Goal: Task Accomplishment & Management: Complete application form

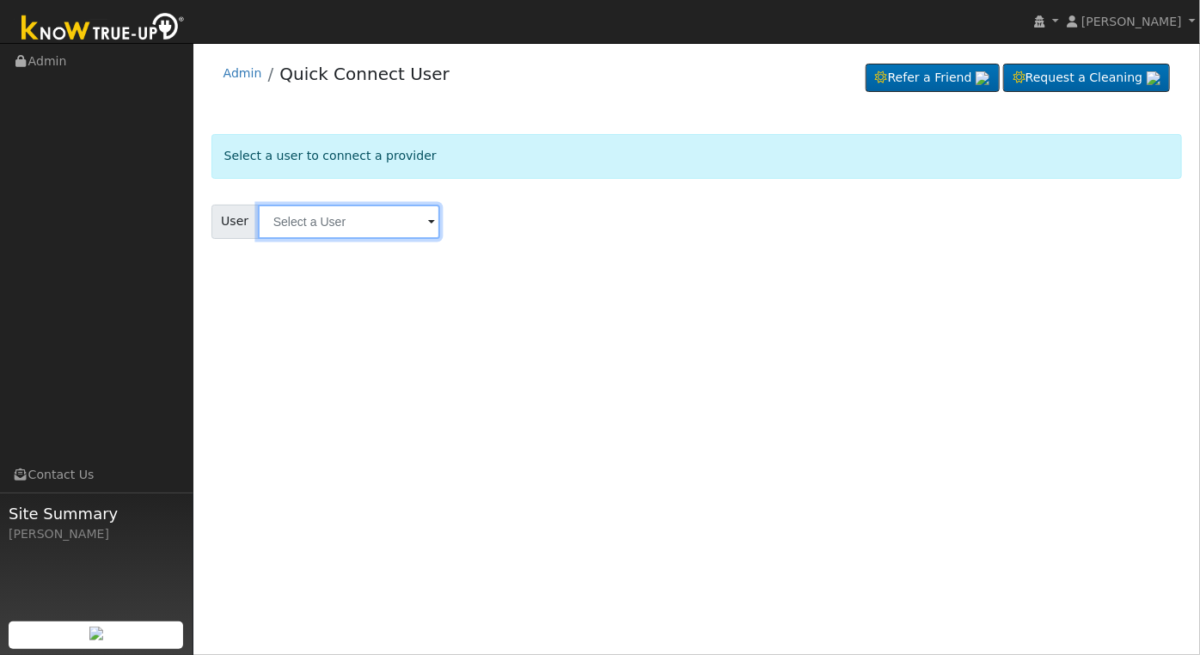
click at [316, 226] on input "text" at bounding box center [349, 222] width 182 height 34
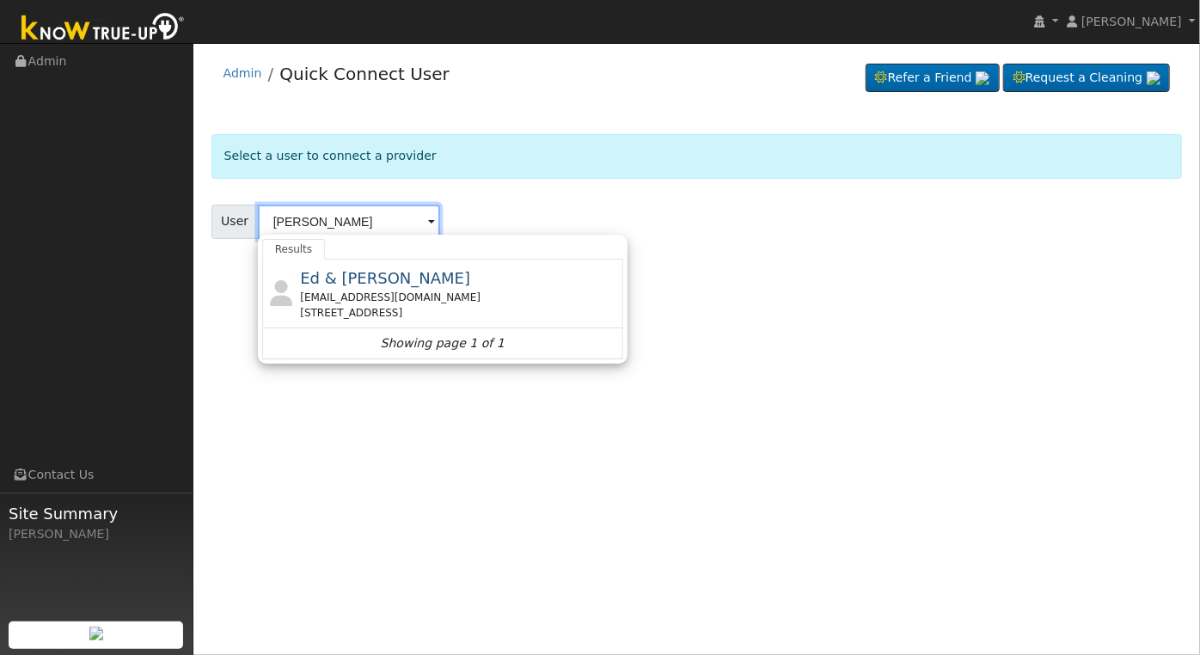
type input "[PERSON_NAME]"
click at [570, 210] on div "User [PERSON_NAME] Results [PERSON_NAME] & [PERSON_NAME] [EMAIL_ADDRESS][DOMAIN…" at bounding box center [696, 222] width 971 height 34
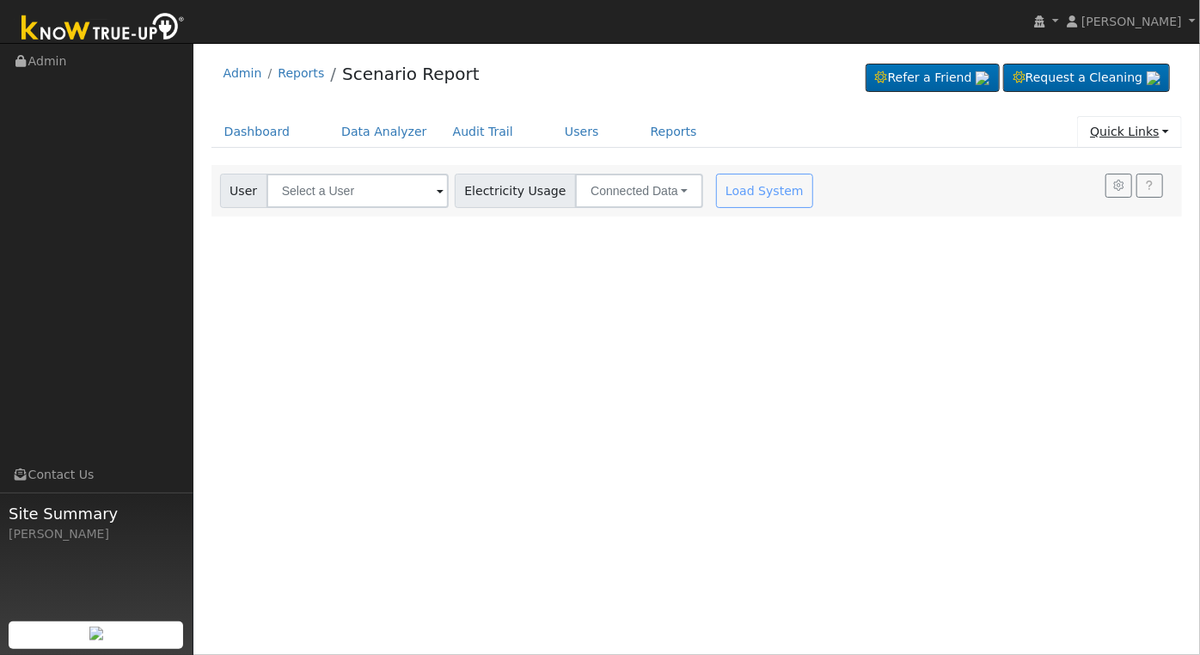
click at [1146, 128] on link "Quick Links" at bounding box center [1129, 132] width 105 height 32
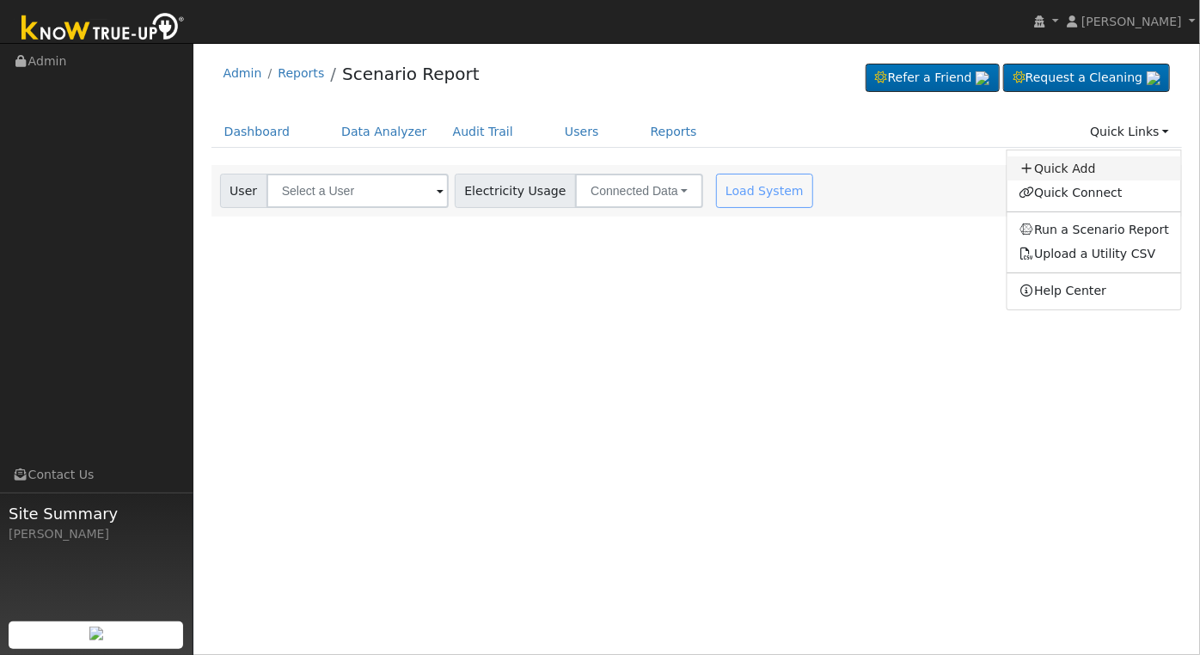
click at [1108, 171] on link "Quick Add" at bounding box center [1095, 168] width 175 height 24
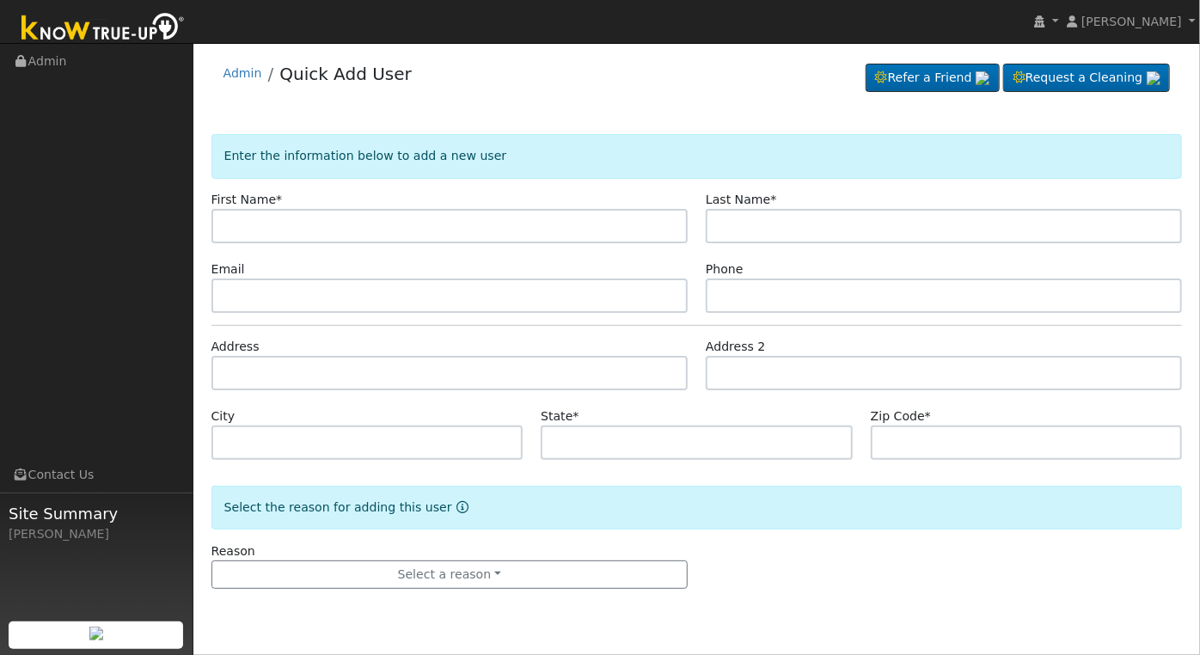
click at [388, 230] on input "text" at bounding box center [449, 226] width 476 height 34
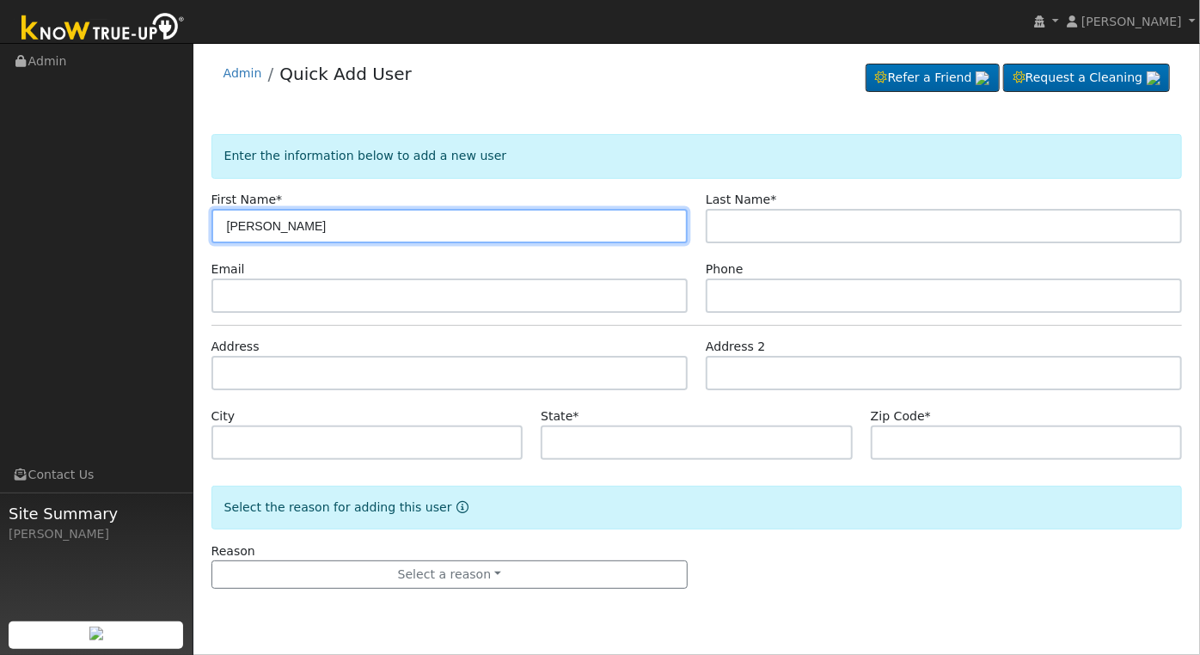
click at [467, 226] on input "David" at bounding box center [449, 226] width 476 height 34
click at [413, 224] on input "David" at bounding box center [449, 226] width 476 height 34
type input "David"
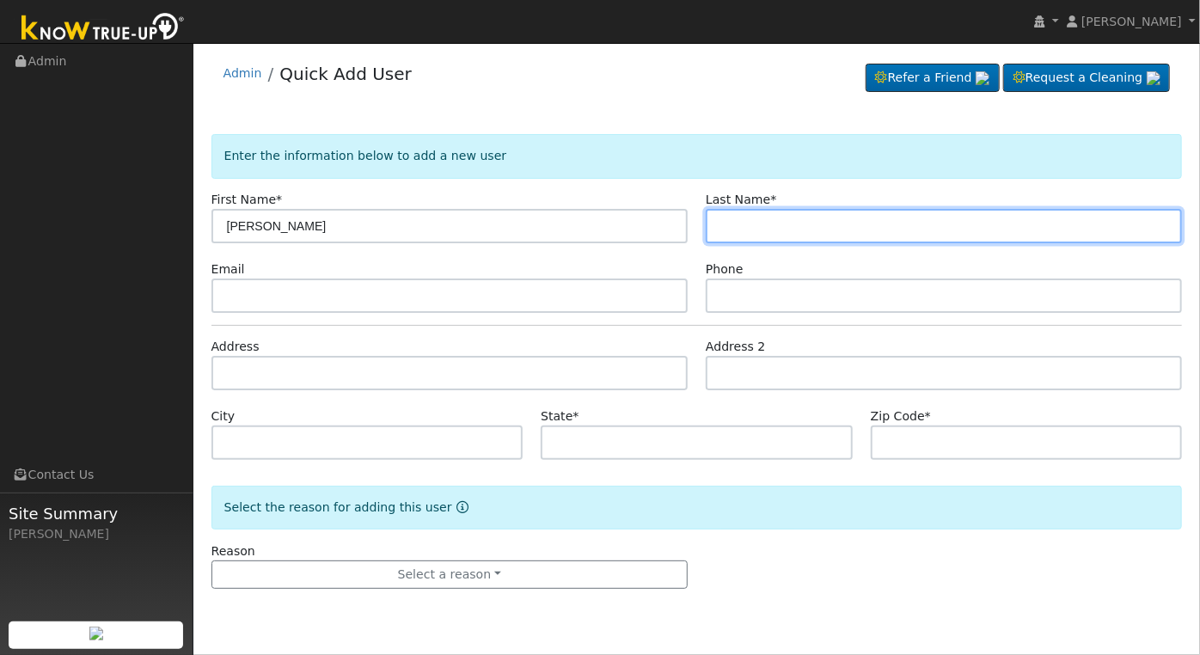
click at [848, 229] on input "text" at bounding box center [944, 226] width 476 height 34
type input "Lovett"
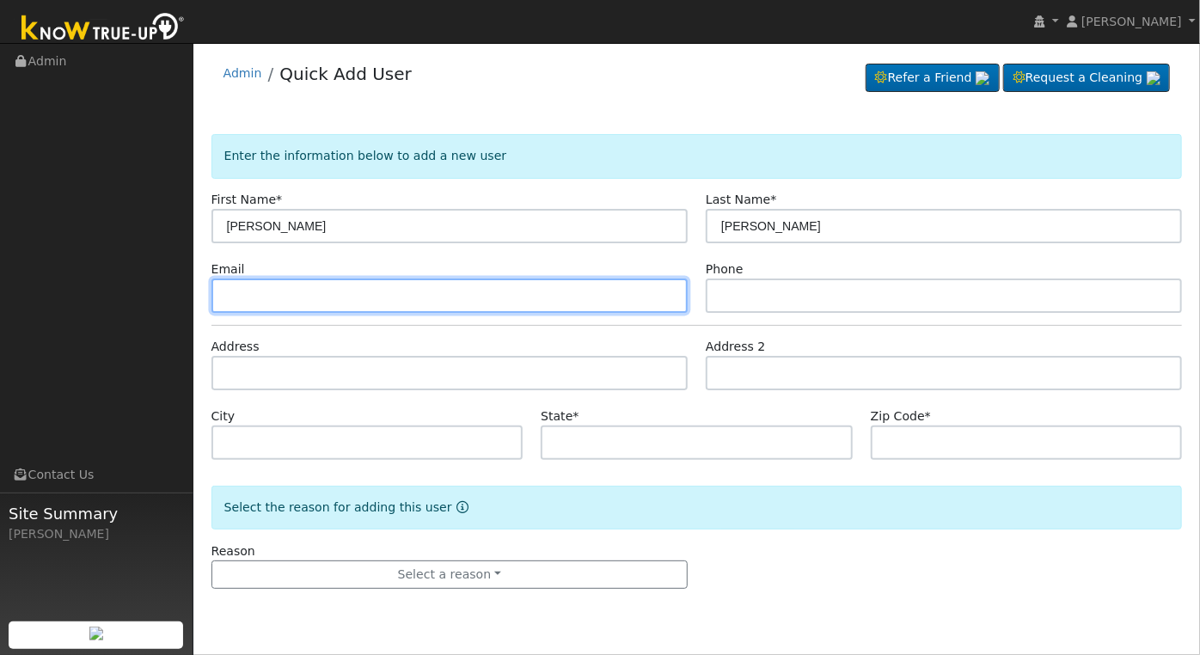
click at [547, 291] on input "text" at bounding box center [449, 296] width 476 height 34
type input "mmidave55@yahoo.com"
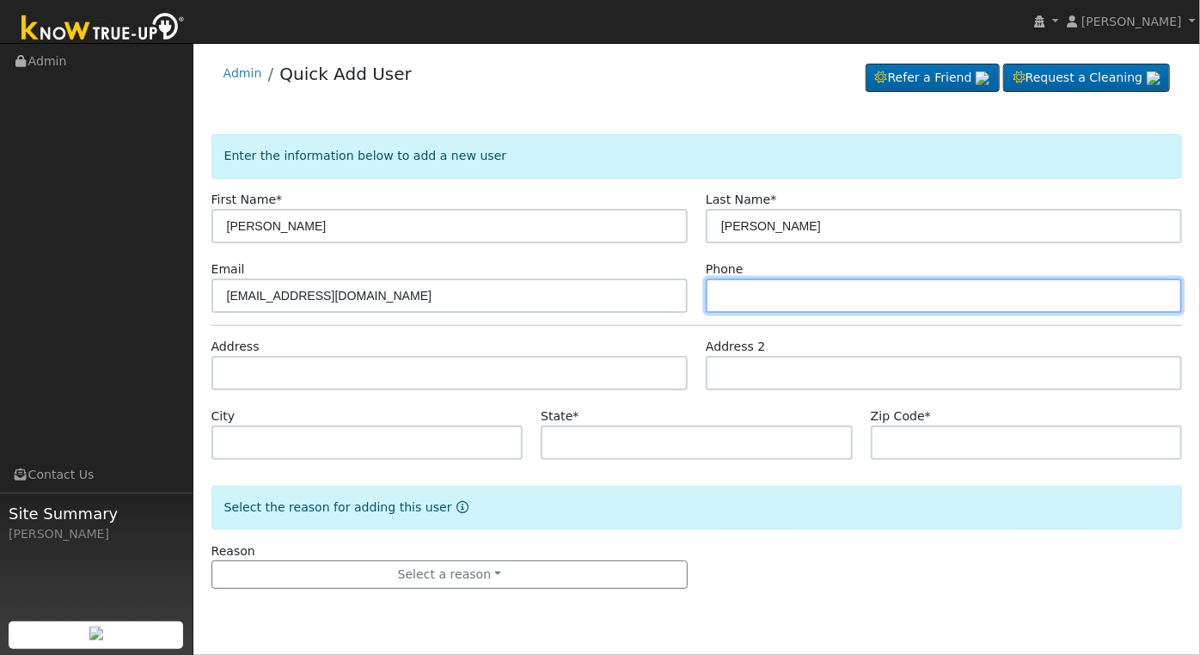
click at [793, 293] on input "text" at bounding box center [944, 296] width 476 height 34
type input "2099682619"
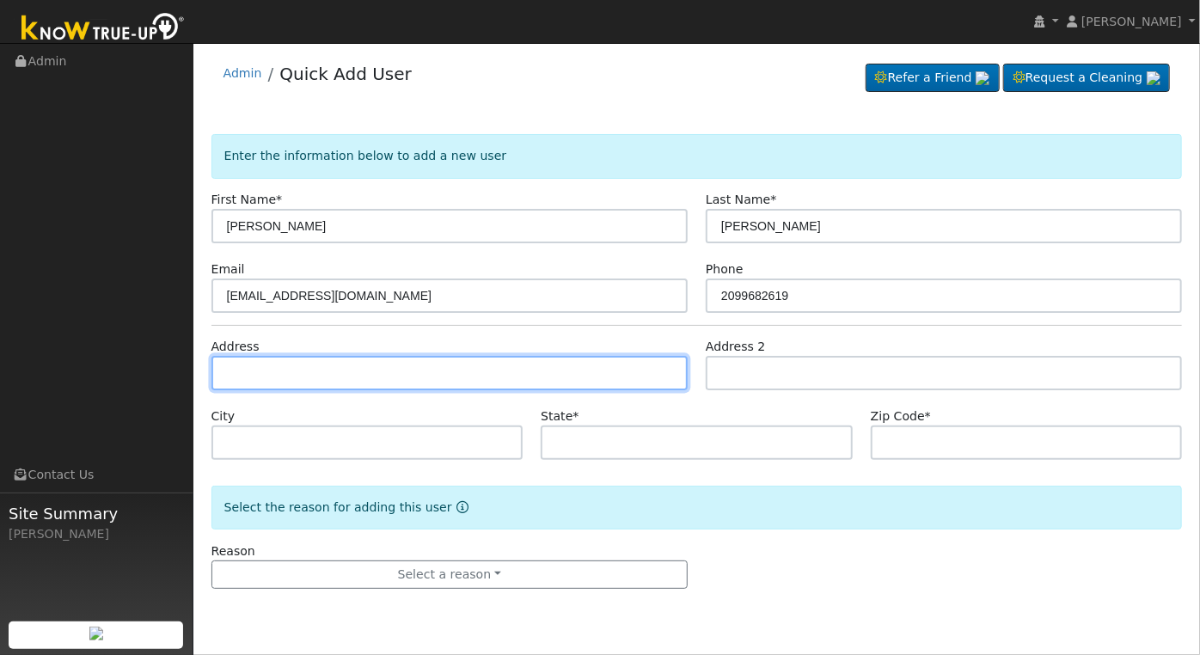
click at [458, 374] on input "text" at bounding box center [449, 373] width 476 height 34
type input "4190 North Bodega Bay Road"
type input "Clovis"
type input "CA"
type input "93619"
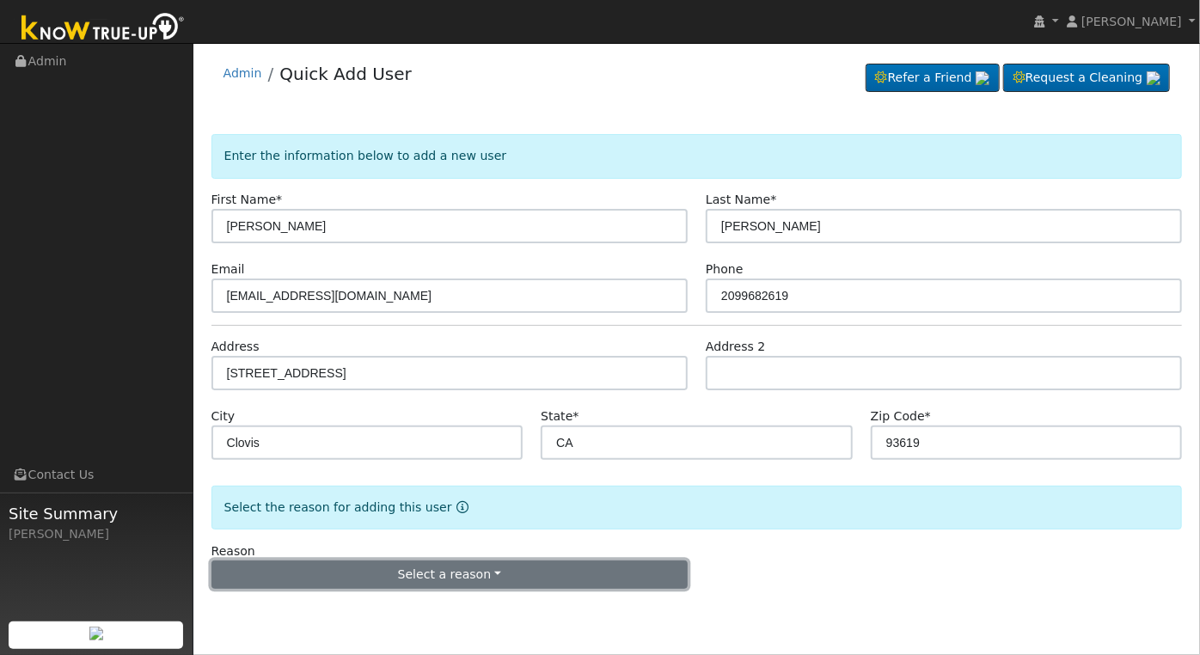
click at [487, 579] on button "Select a reason" at bounding box center [449, 575] width 476 height 29
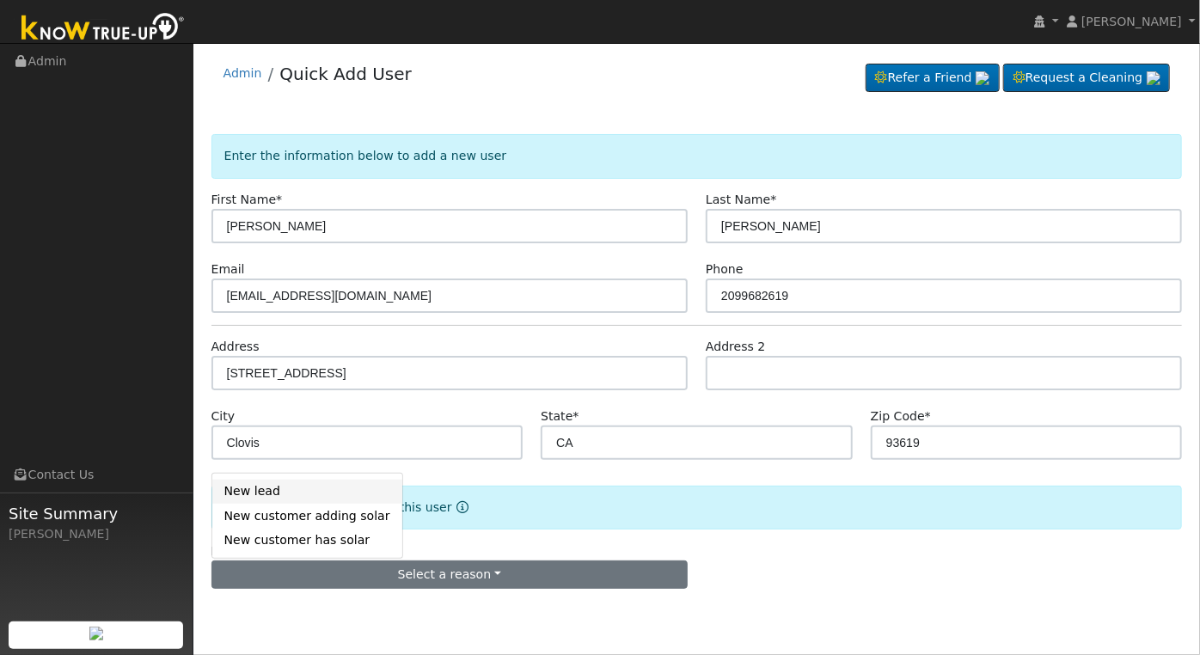
click at [311, 493] on link "New lead" at bounding box center [307, 492] width 190 height 24
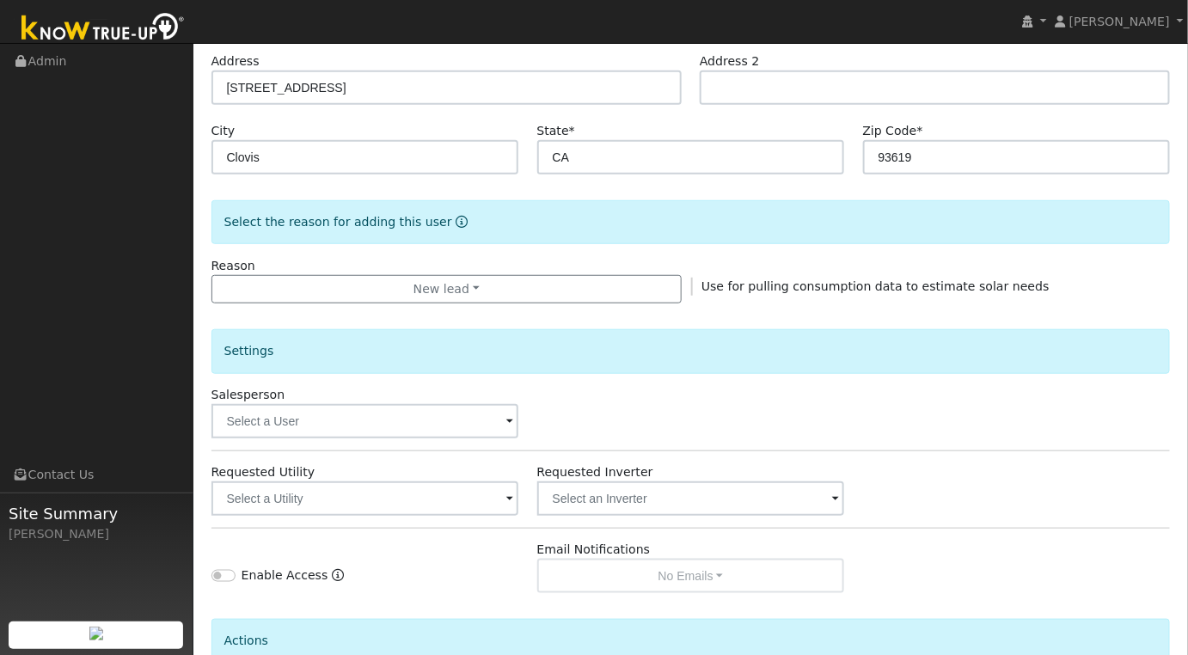
scroll to position [286, 0]
click at [512, 420] on span at bounding box center [509, 422] width 7 height 20
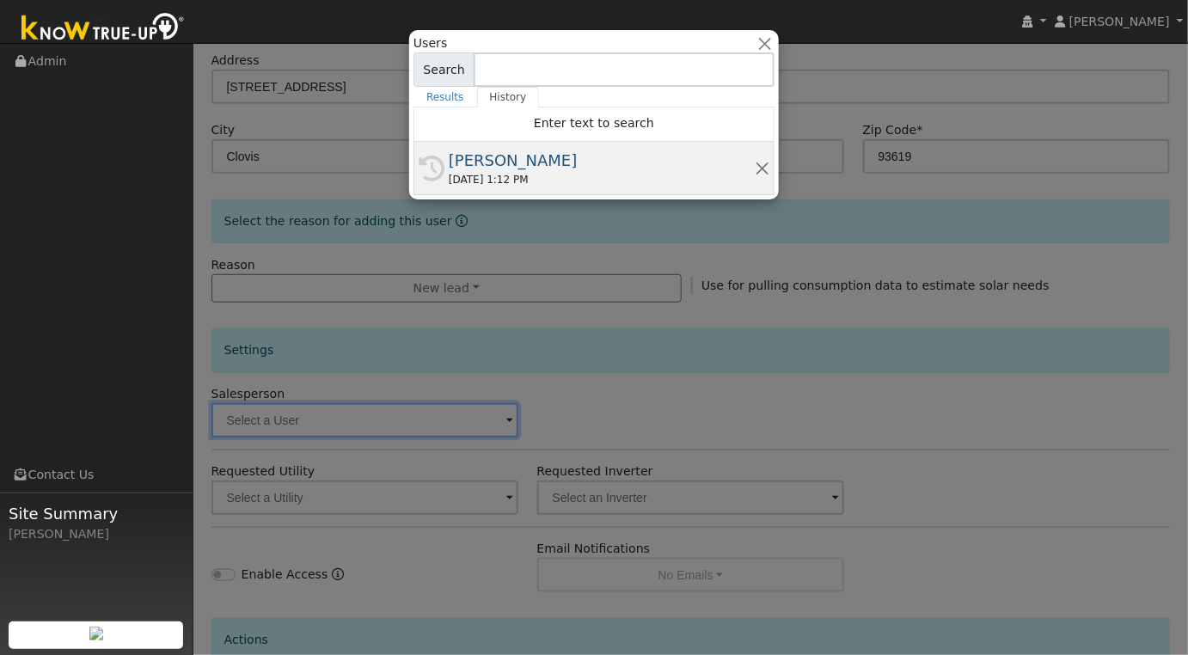
click at [554, 162] on div "[PERSON_NAME]" at bounding box center [602, 160] width 306 height 23
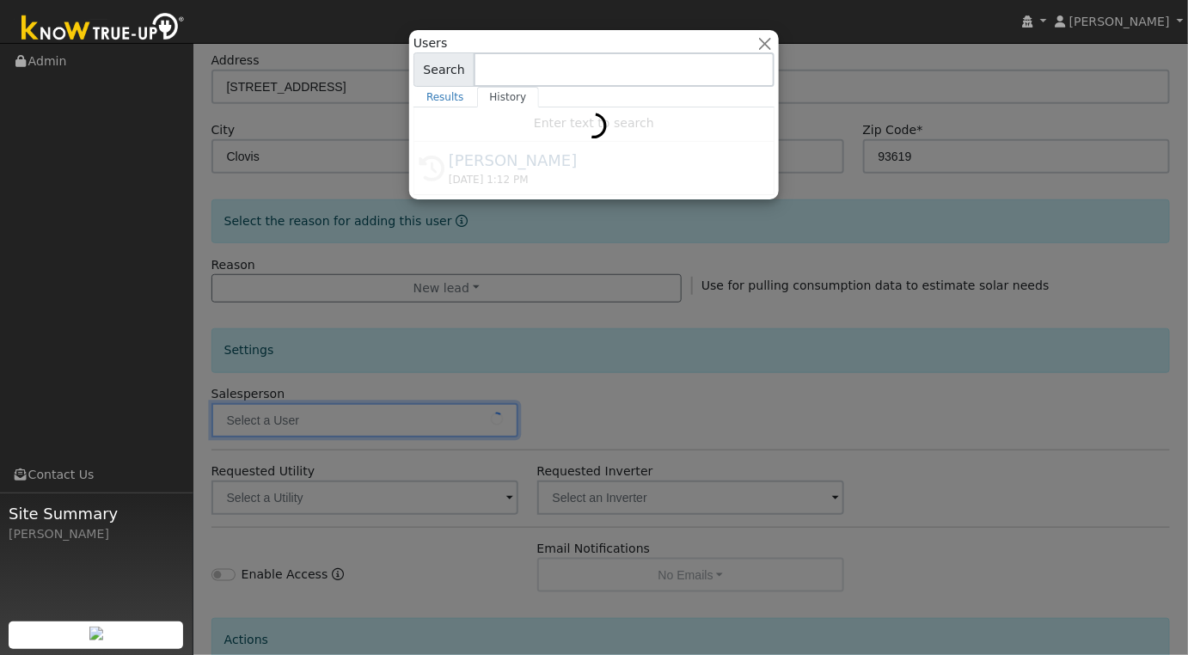
type input "[PERSON_NAME]"
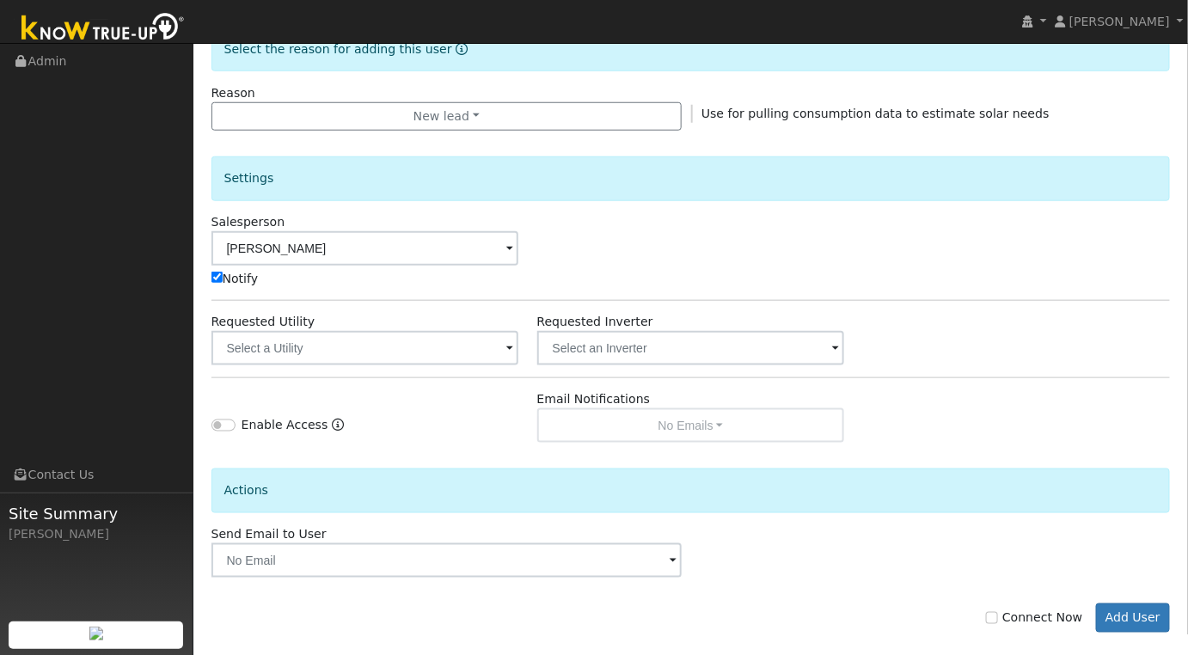
scroll to position [475, 0]
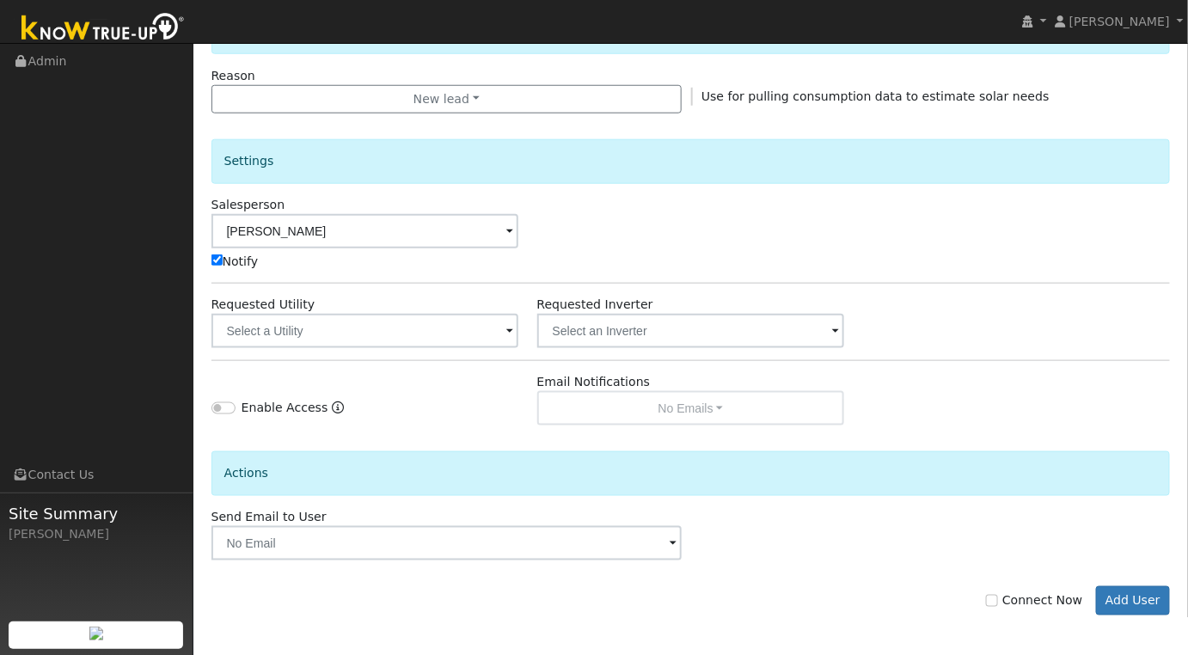
click at [509, 334] on span at bounding box center [509, 332] width 7 height 20
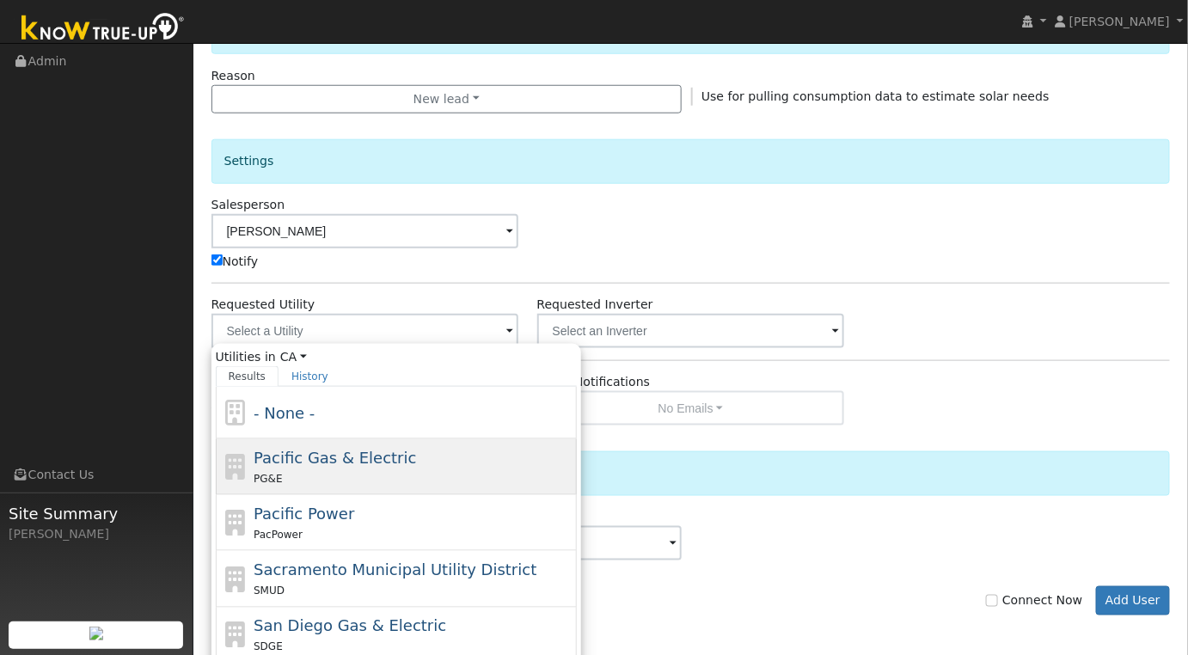
click at [476, 456] on div "Pacific Gas & Electric PG&E" at bounding box center [413, 466] width 319 height 41
type input "Pacific Gas & Electric"
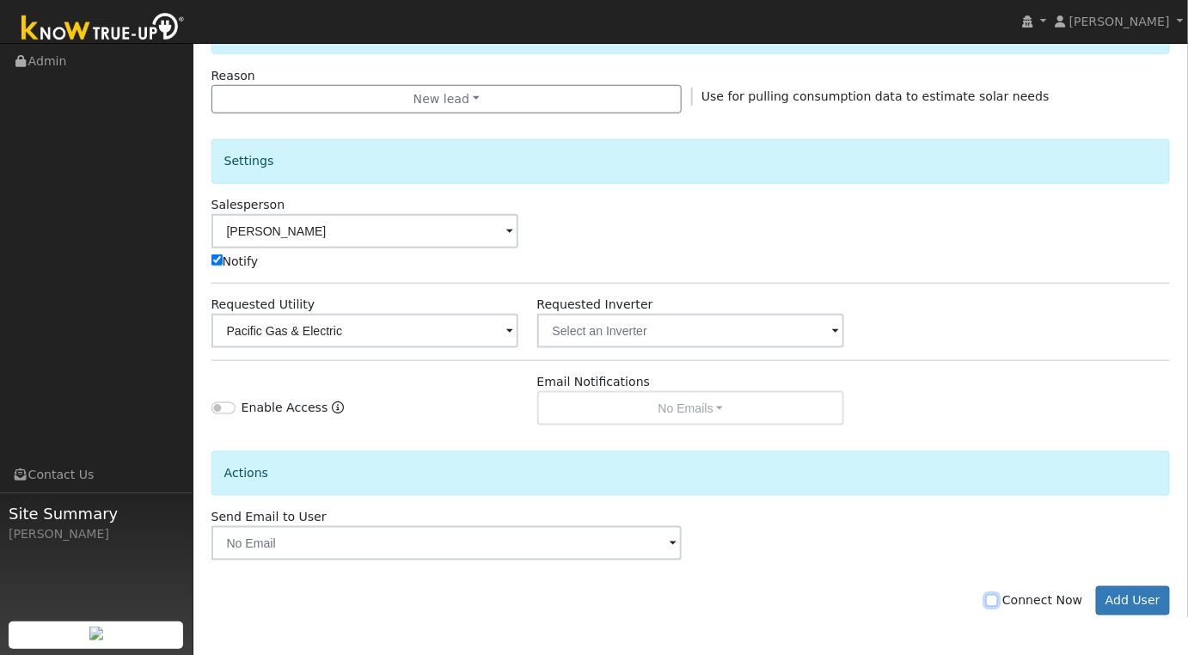
click at [998, 596] on input "Connect Now" at bounding box center [992, 601] width 12 height 12
checkbox input "true"
click at [1130, 597] on button "Add User" at bounding box center [1133, 600] width 75 height 29
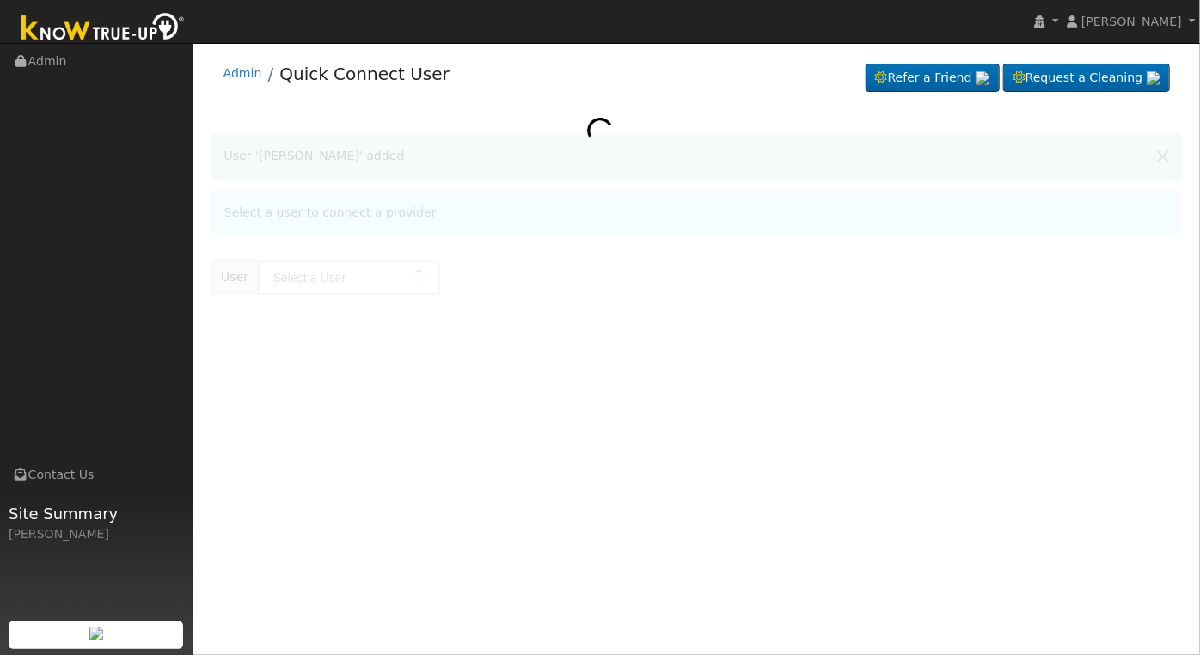
type input "[PERSON_NAME]"
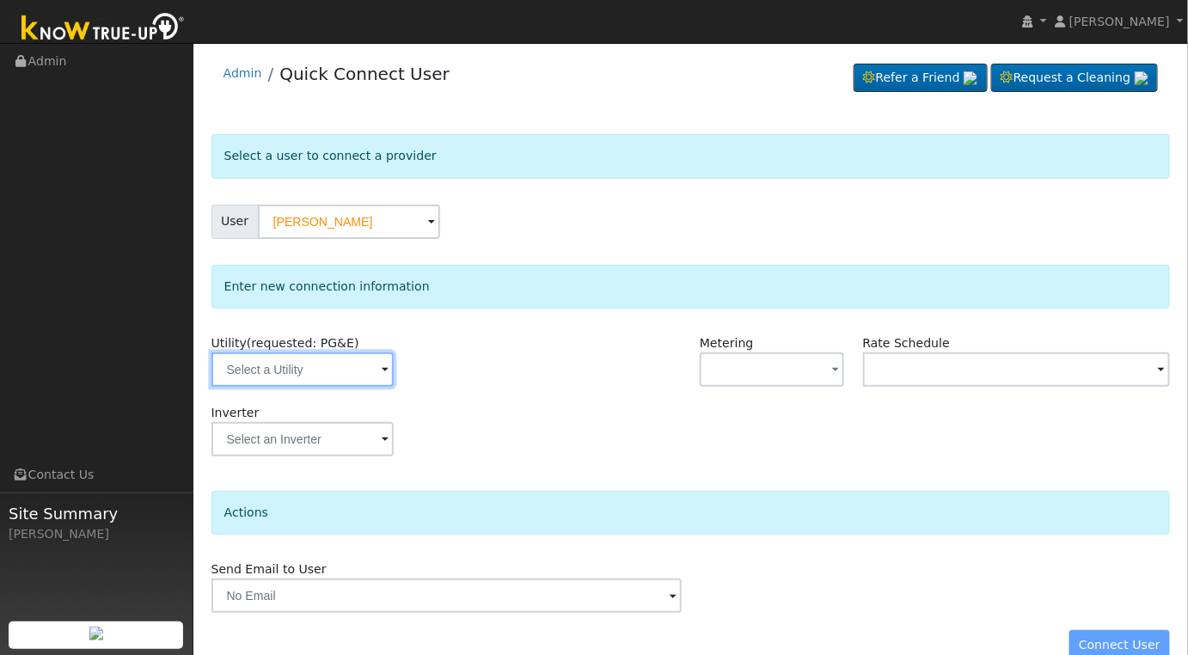
click at [368, 361] on input "text" at bounding box center [302, 369] width 182 height 34
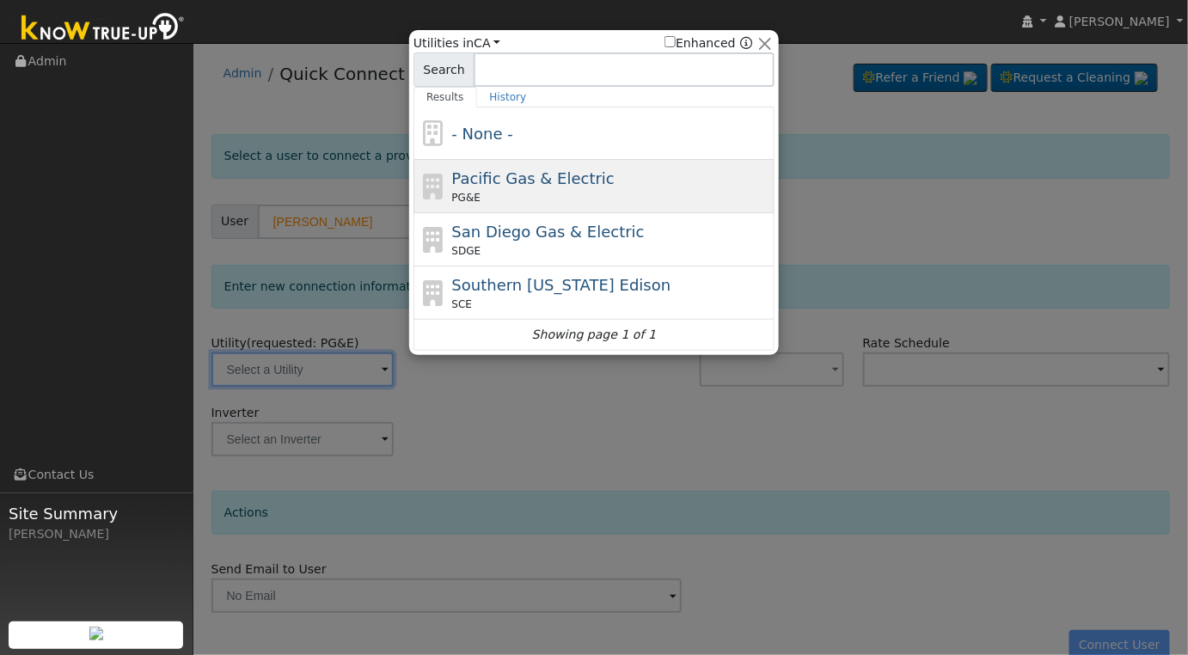
click at [594, 181] on div "Pacific Gas & Electric PG&E" at bounding box center [611, 186] width 319 height 39
type input "PG&E"
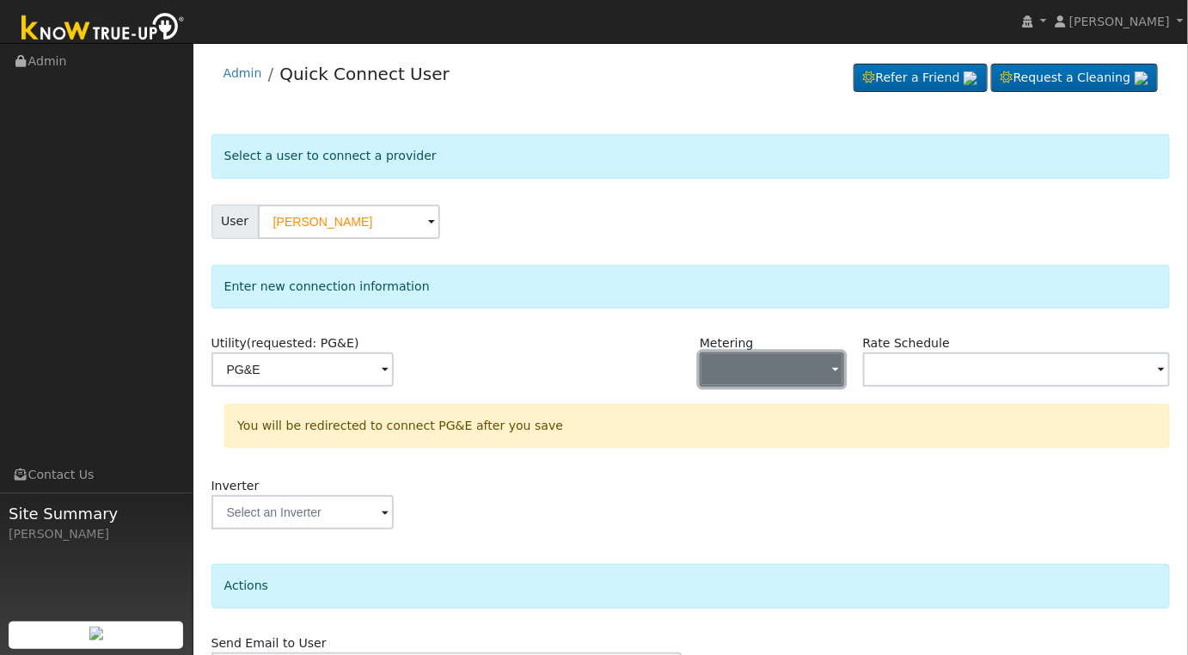
click at [827, 375] on button "button" at bounding box center [772, 369] width 144 height 34
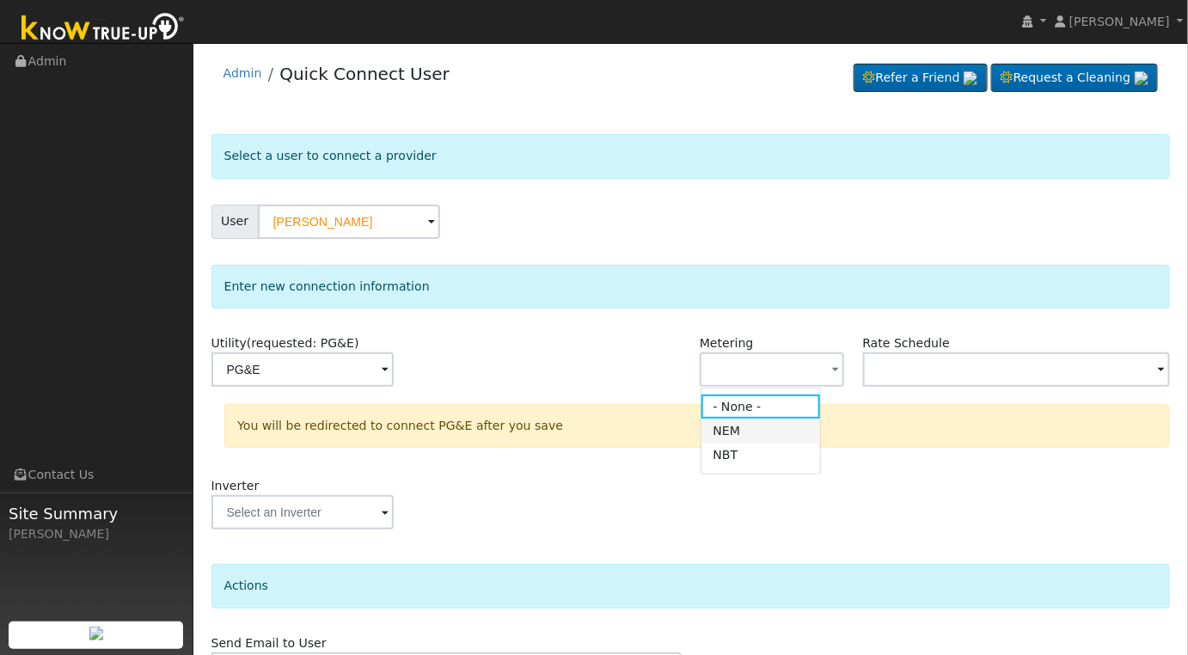
click at [768, 434] on link "NEM" at bounding box center [760, 431] width 119 height 24
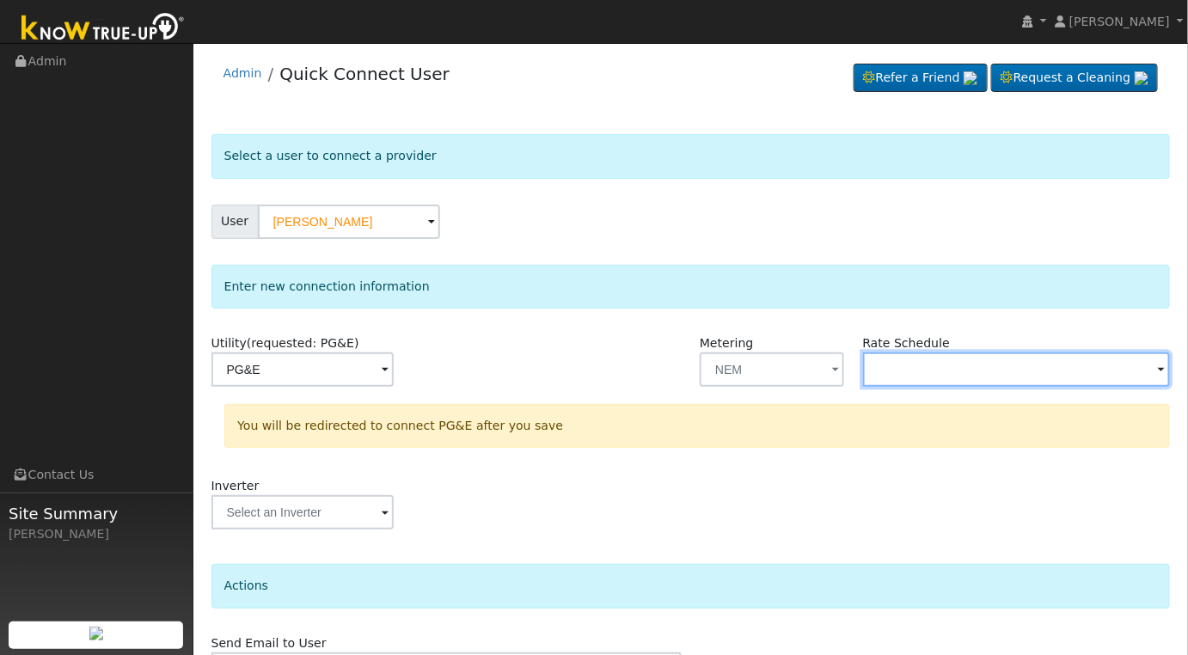
click at [394, 372] on input "text" at bounding box center [302, 369] width 182 height 34
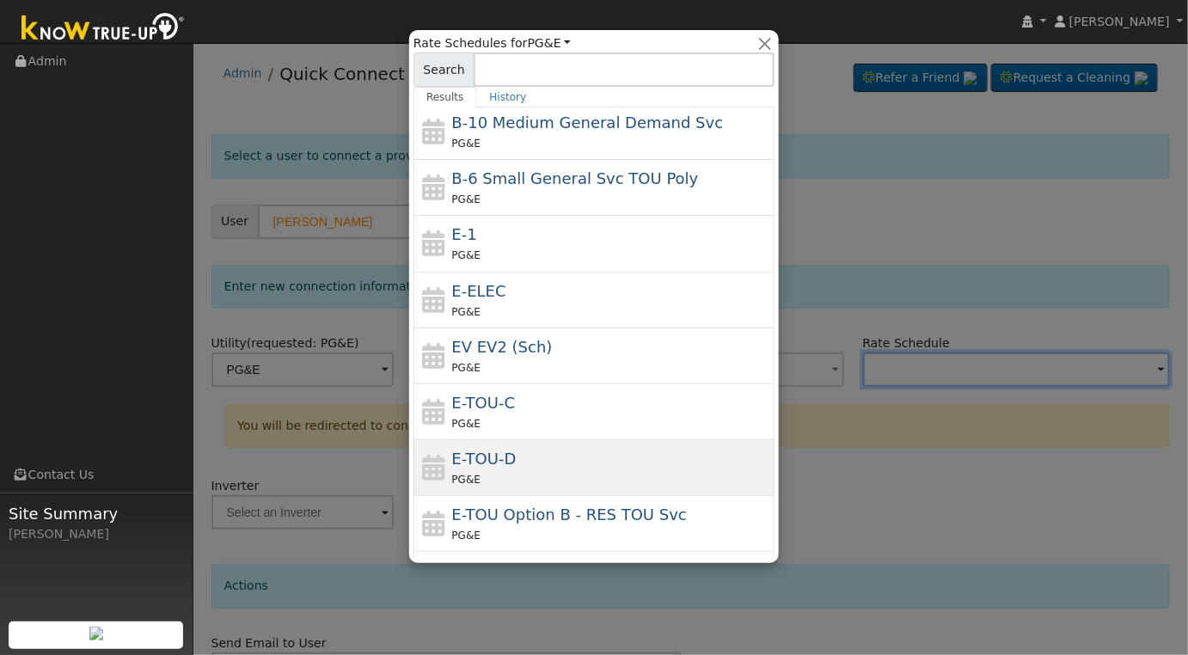
scroll to position [132, 0]
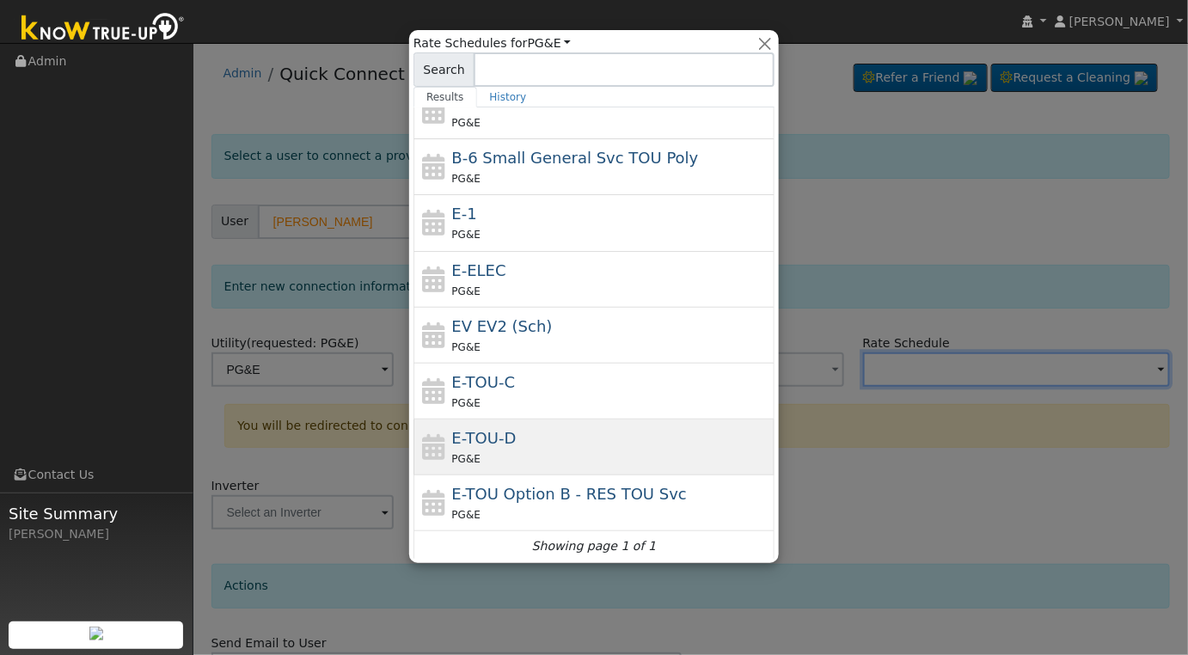
click at [634, 450] on div "PG&E" at bounding box center [611, 459] width 319 height 18
type input "E-TOU-D"
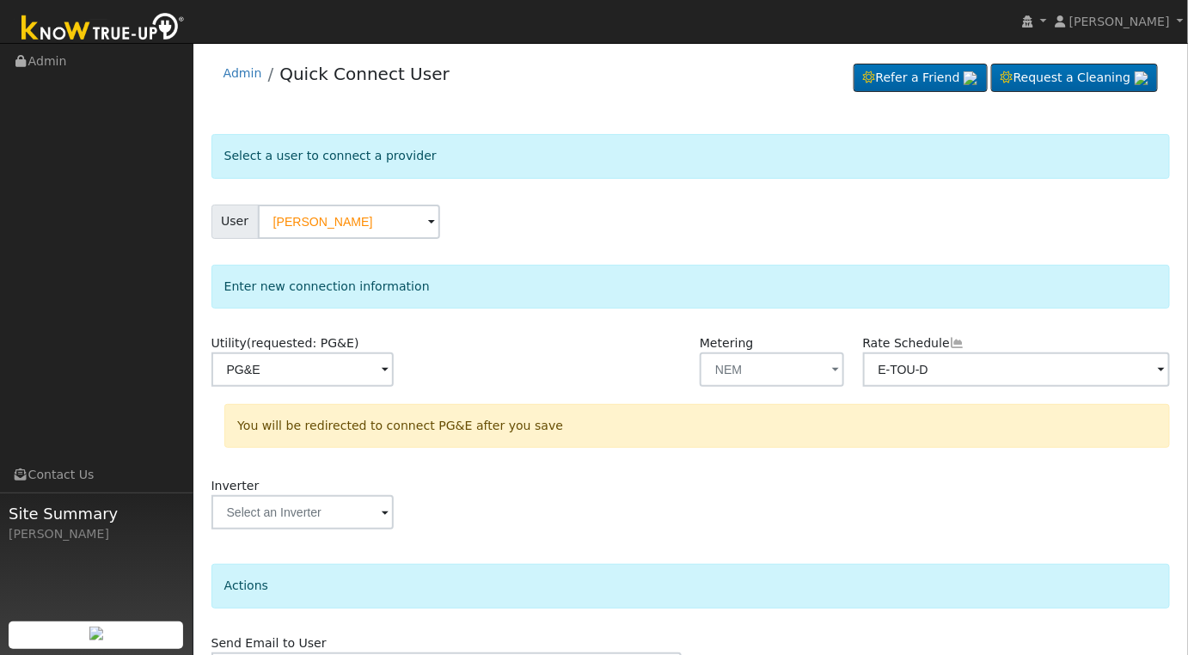
scroll to position [101, 0]
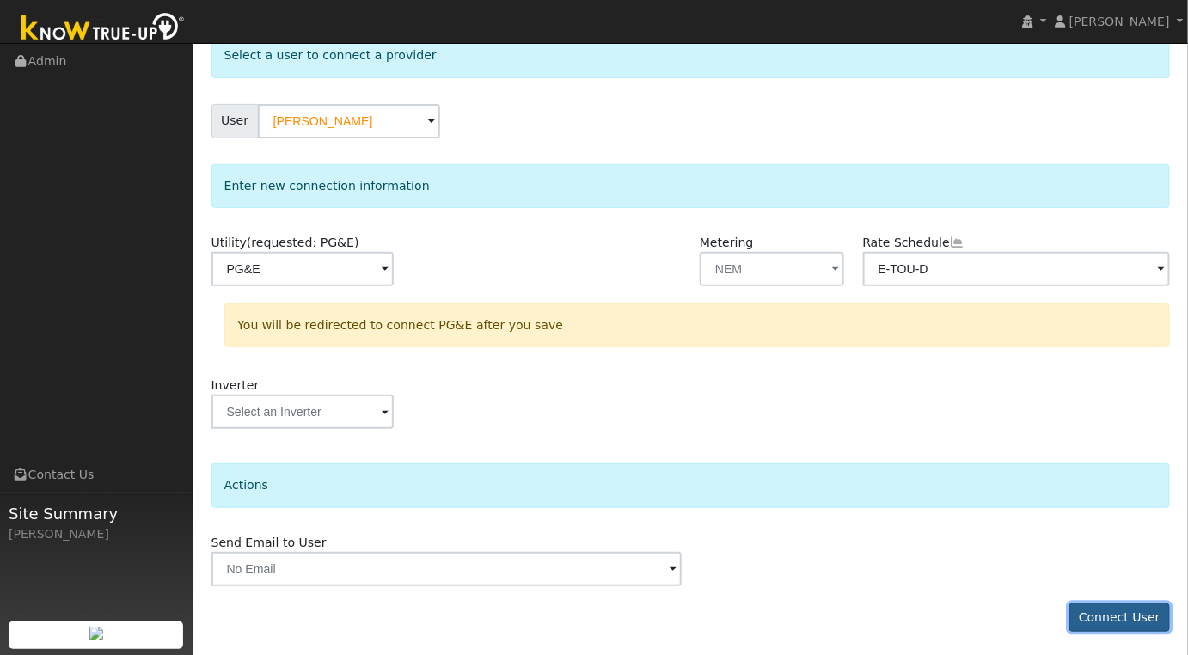
click at [1121, 617] on button "Connect User" at bounding box center [1119, 617] width 101 height 29
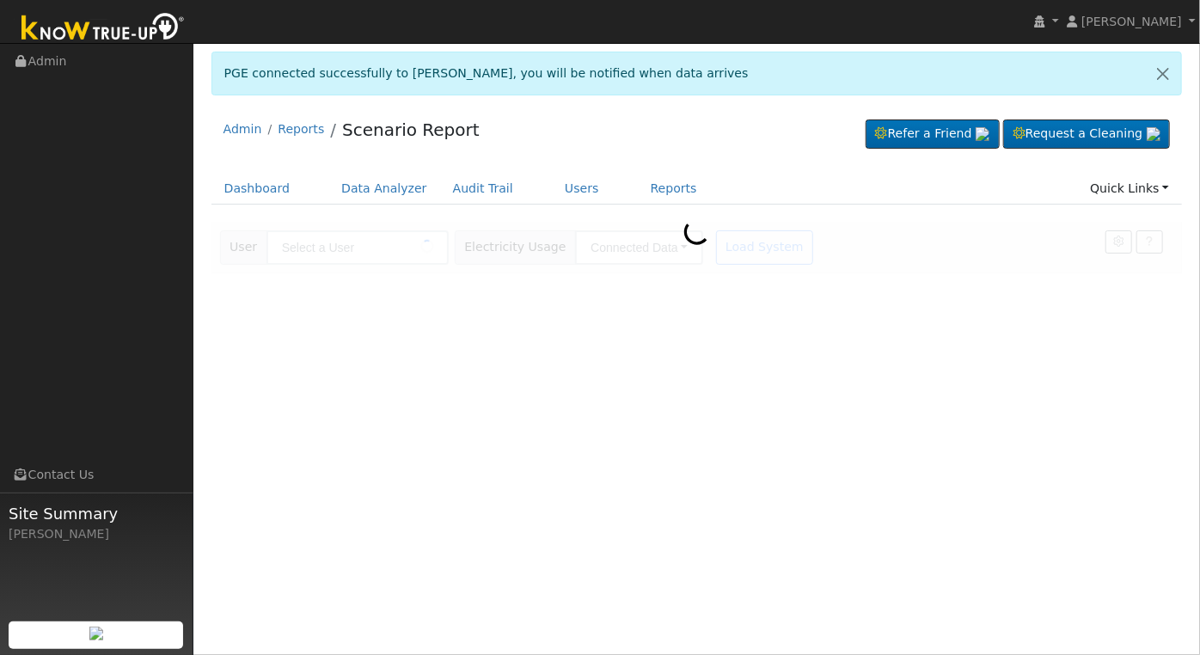
type input "[PERSON_NAME]"
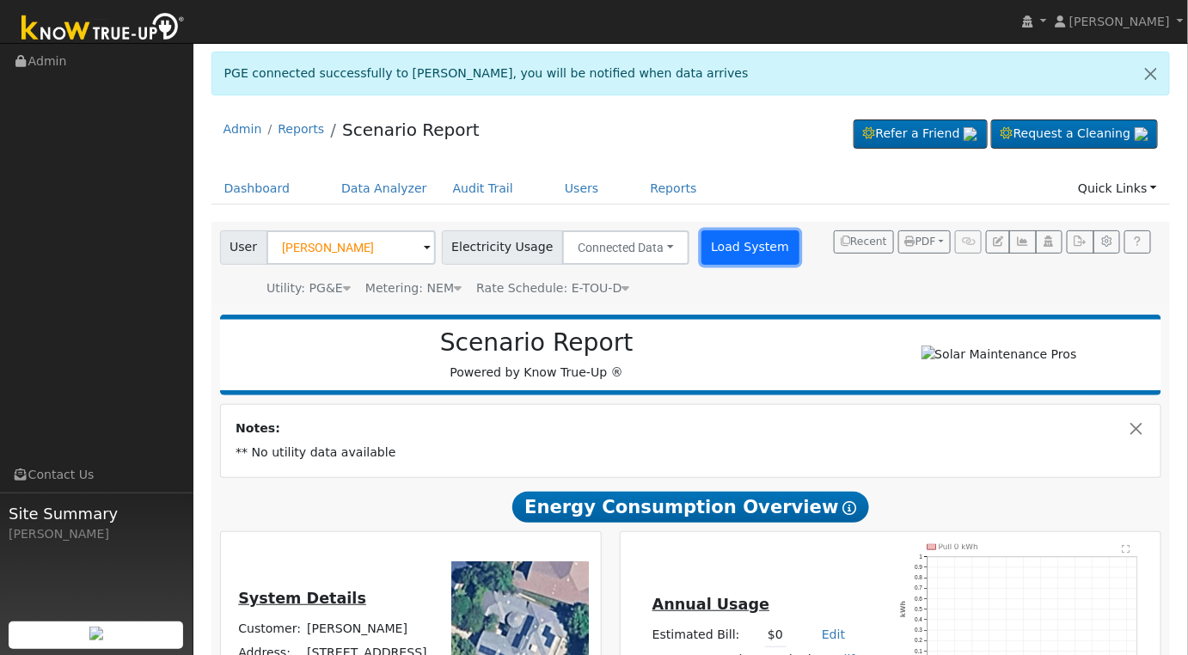
click at [733, 246] on button "Load System" at bounding box center [750, 247] width 98 height 34
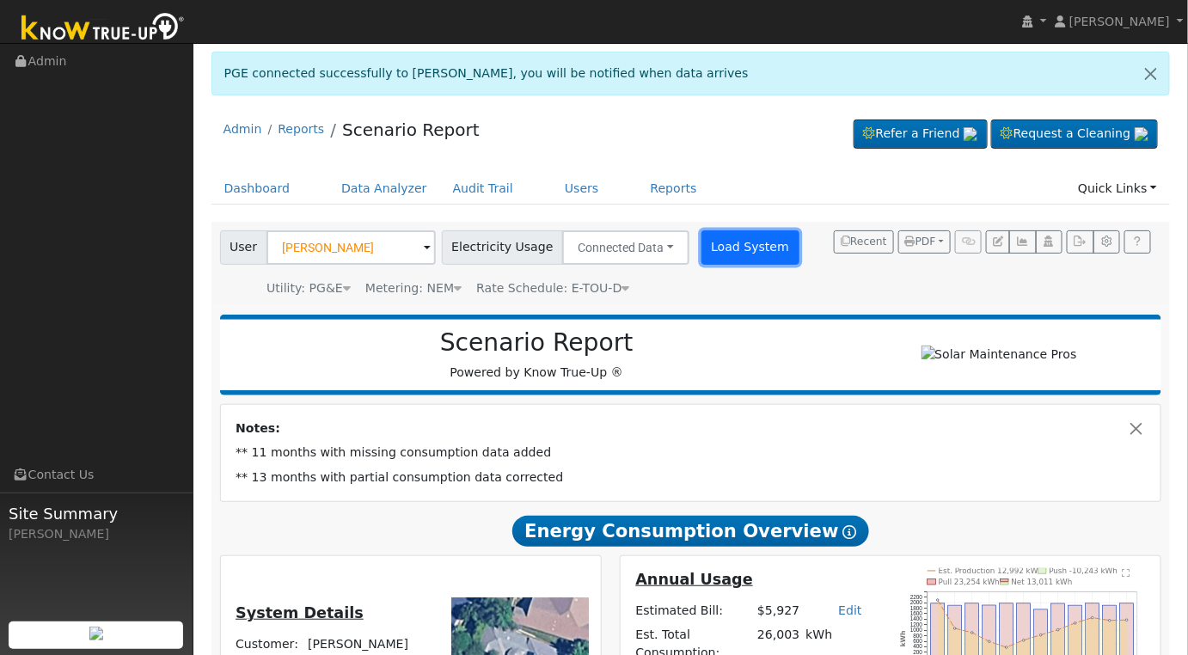
click at [733, 246] on button "Load System" at bounding box center [750, 247] width 98 height 34
click at [706, 256] on button "Load System" at bounding box center [750, 247] width 98 height 34
click at [714, 232] on button "Load System" at bounding box center [750, 247] width 98 height 34
click at [714, 240] on button "Load System" at bounding box center [750, 247] width 98 height 34
click at [729, 245] on button "Load System" at bounding box center [750, 247] width 98 height 34
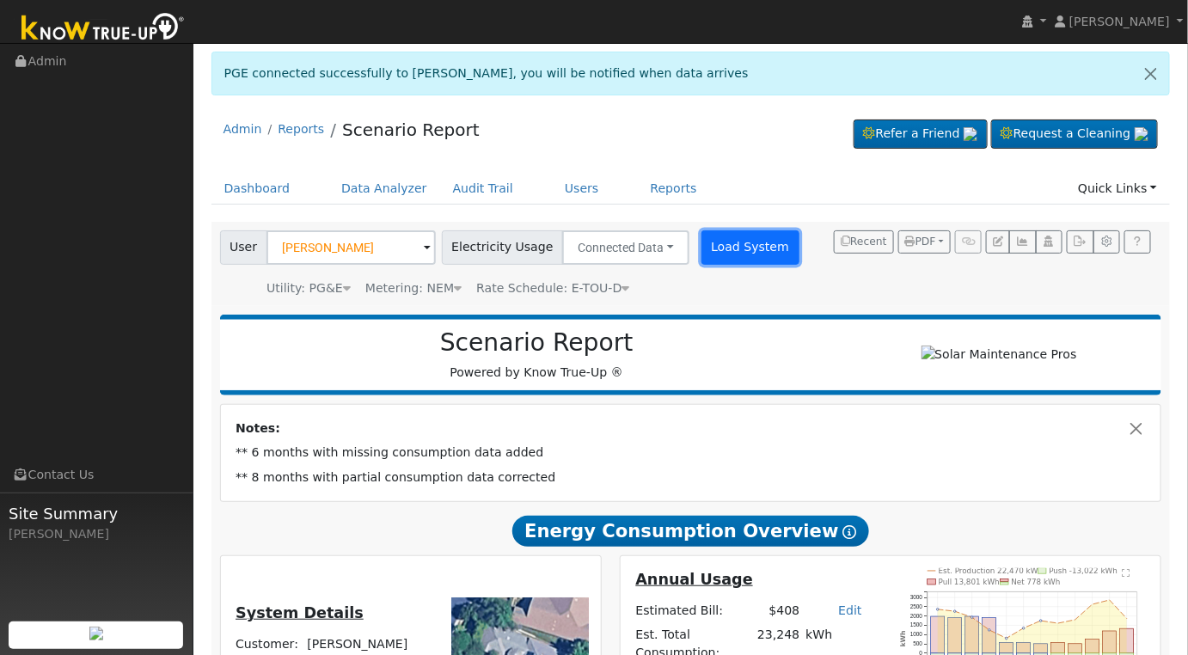
click at [718, 255] on button "Load System" at bounding box center [750, 247] width 98 height 34
click at [713, 251] on button "Load System" at bounding box center [750, 247] width 98 height 34
click at [733, 255] on button "Load System" at bounding box center [750, 247] width 98 height 34
click at [720, 251] on button "Load System" at bounding box center [750, 247] width 98 height 34
click at [720, 253] on button "Load System" at bounding box center [750, 247] width 98 height 34
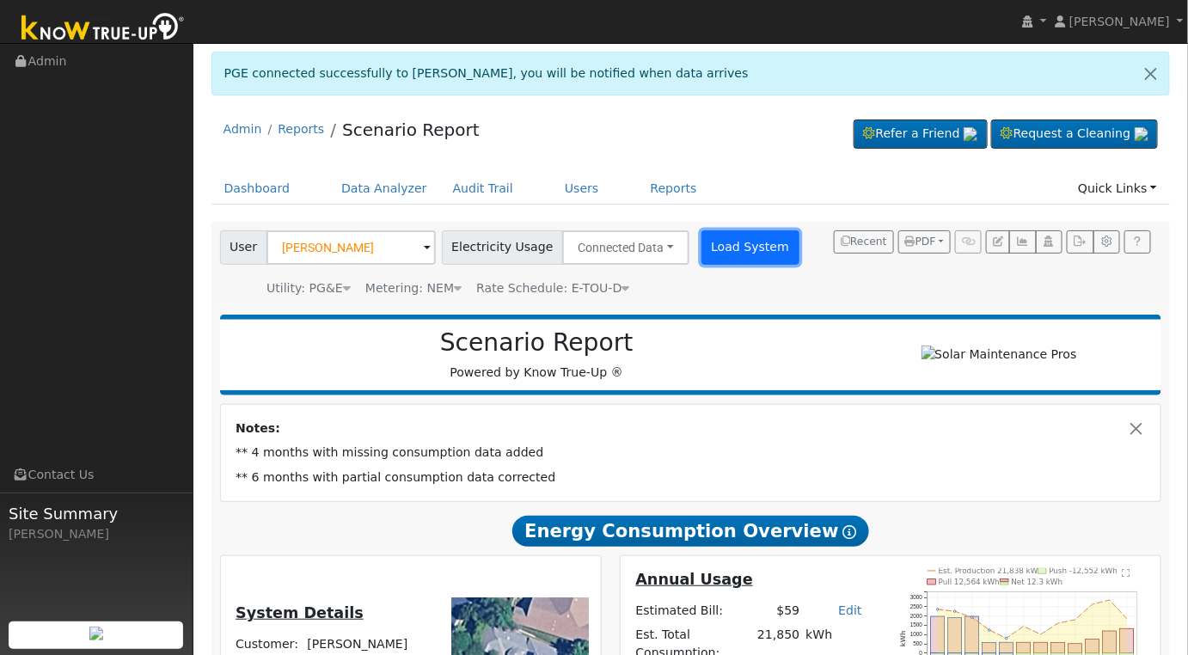
click at [721, 249] on button "Load System" at bounding box center [750, 247] width 98 height 34
click at [711, 254] on button "Load System" at bounding box center [750, 247] width 98 height 34
click at [713, 254] on button "Load System" at bounding box center [750, 247] width 98 height 34
click at [710, 248] on button "Load System" at bounding box center [750, 247] width 98 height 34
click at [721, 257] on button "Load System" at bounding box center [750, 247] width 98 height 34
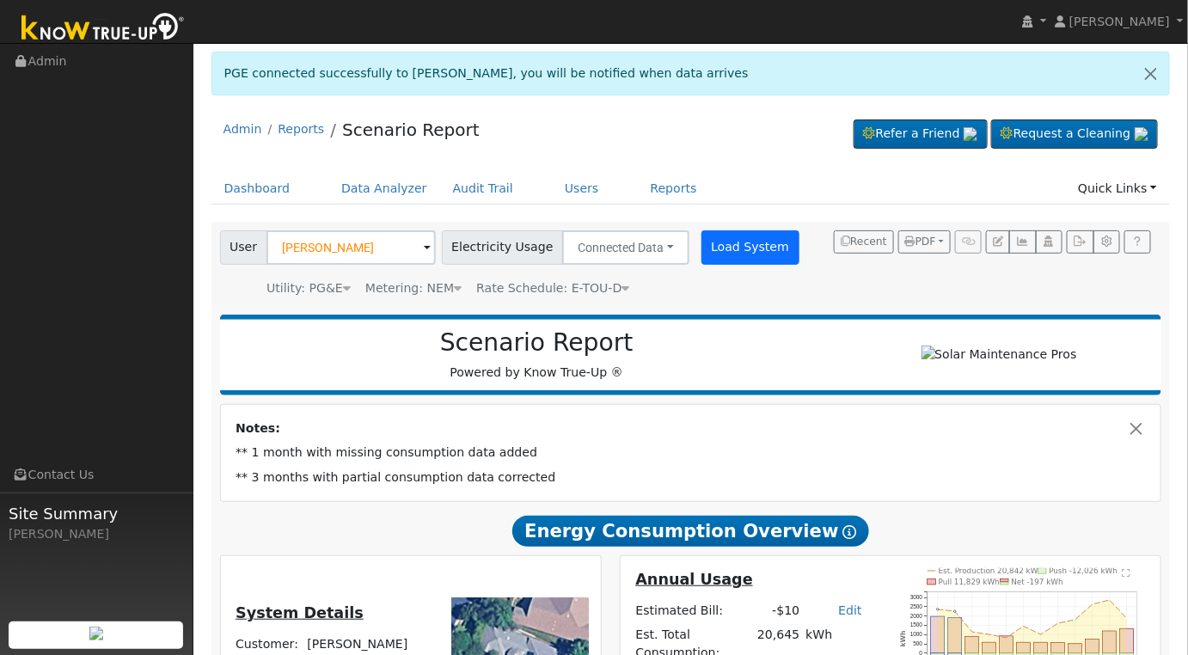
click at [722, 229] on div "User [PERSON_NAME] Account Default Account Default Account [STREET_ADDRESS] Pri…" at bounding box center [512, 244] width 590 height 40
click at [722, 242] on button "Load System" at bounding box center [750, 247] width 98 height 34
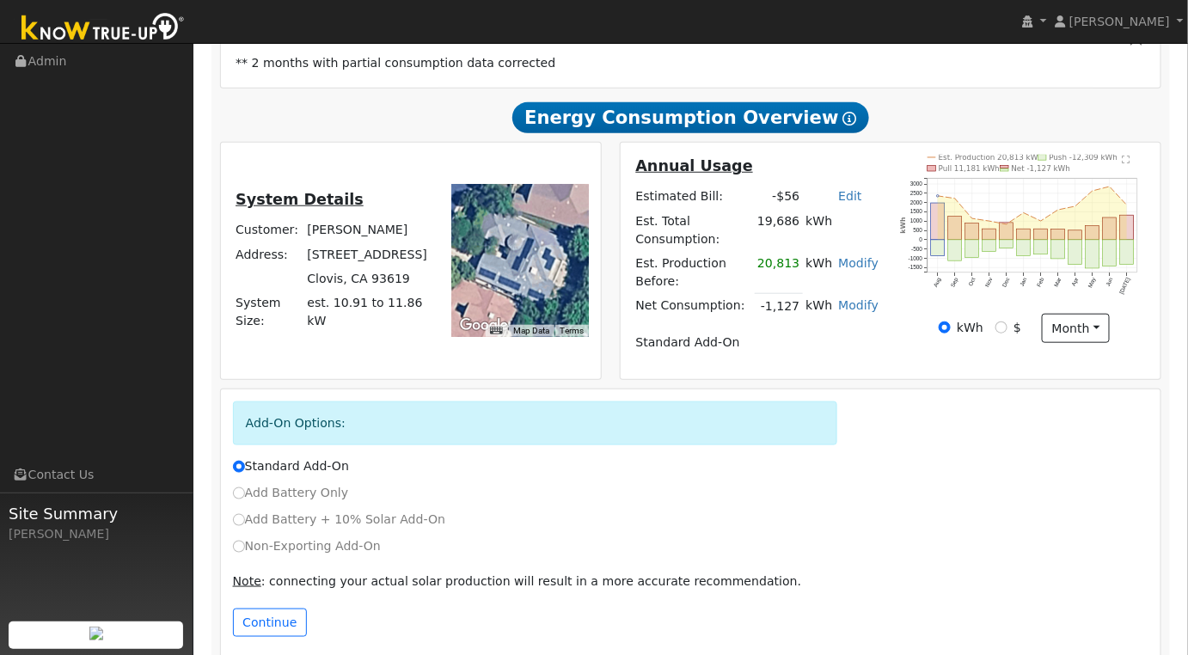
scroll to position [103, 0]
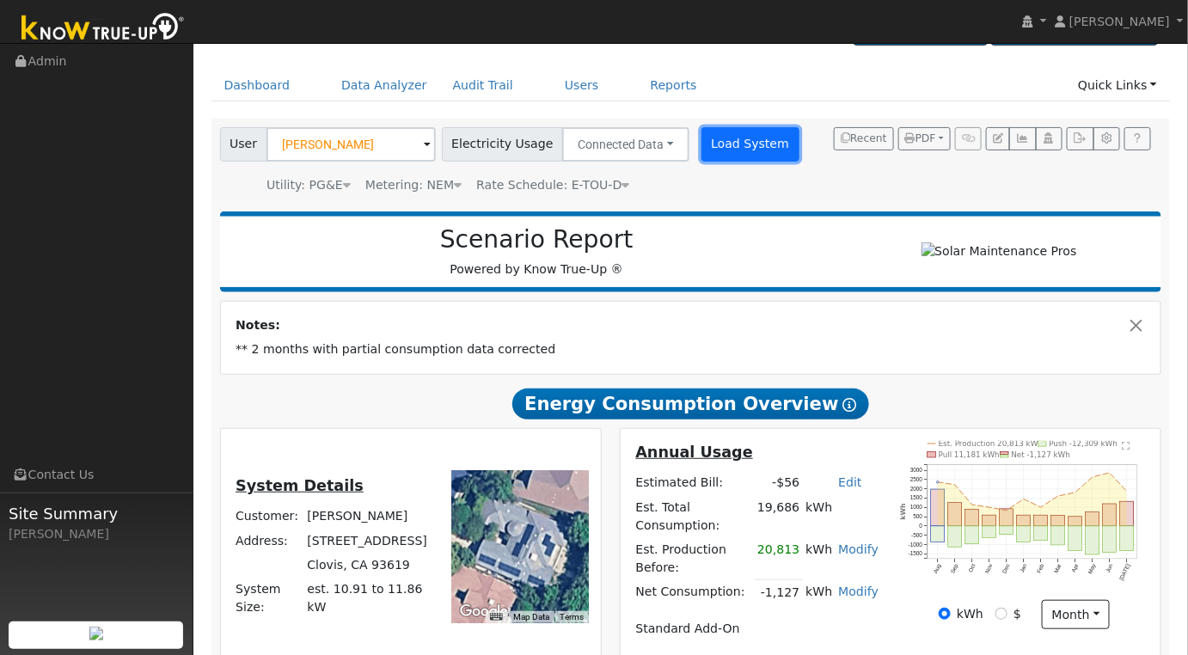
click at [714, 133] on button "Load System" at bounding box center [750, 144] width 98 height 34
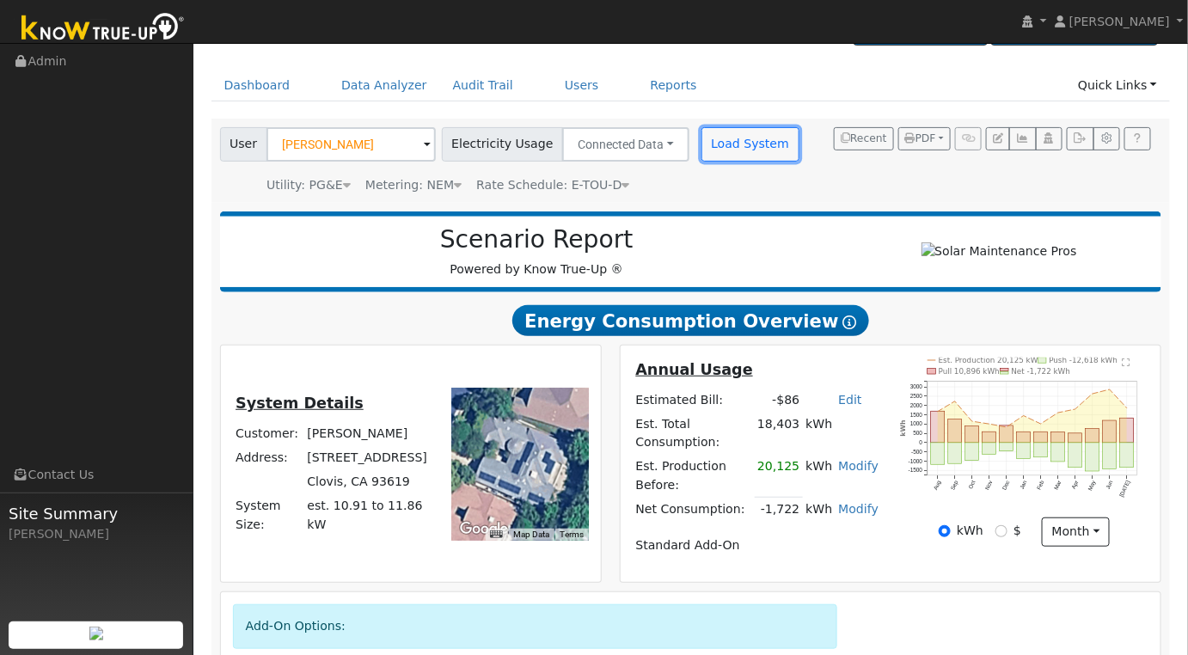
click at [708, 138] on button "Load System" at bounding box center [750, 144] width 98 height 34
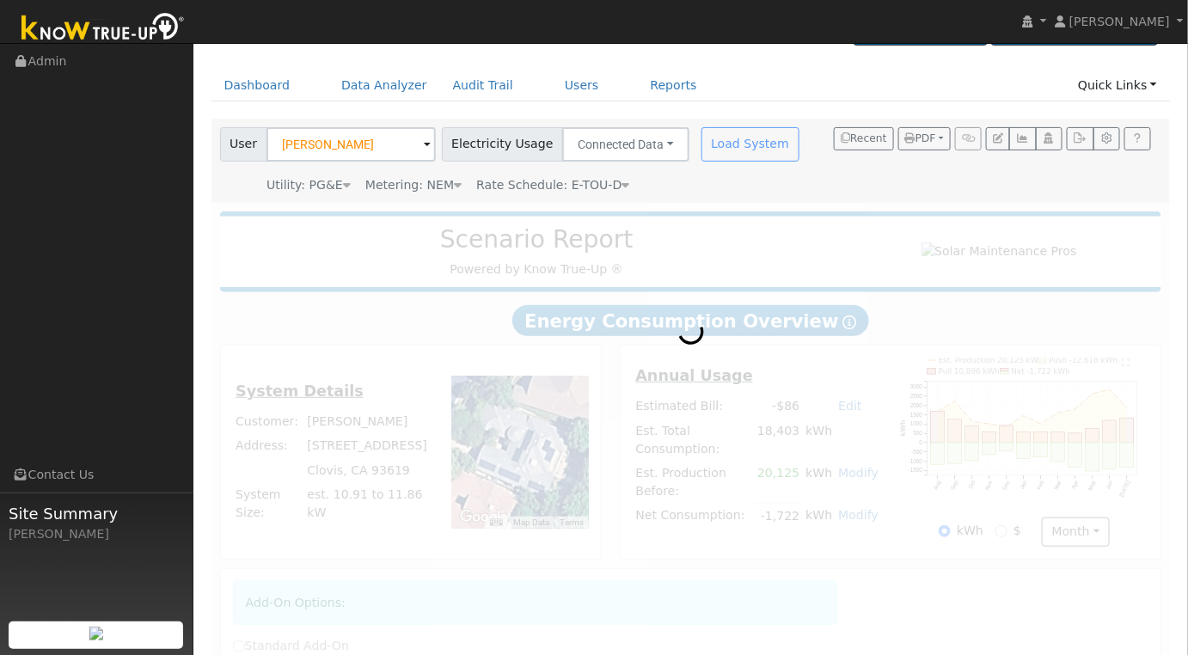
radio input "true"
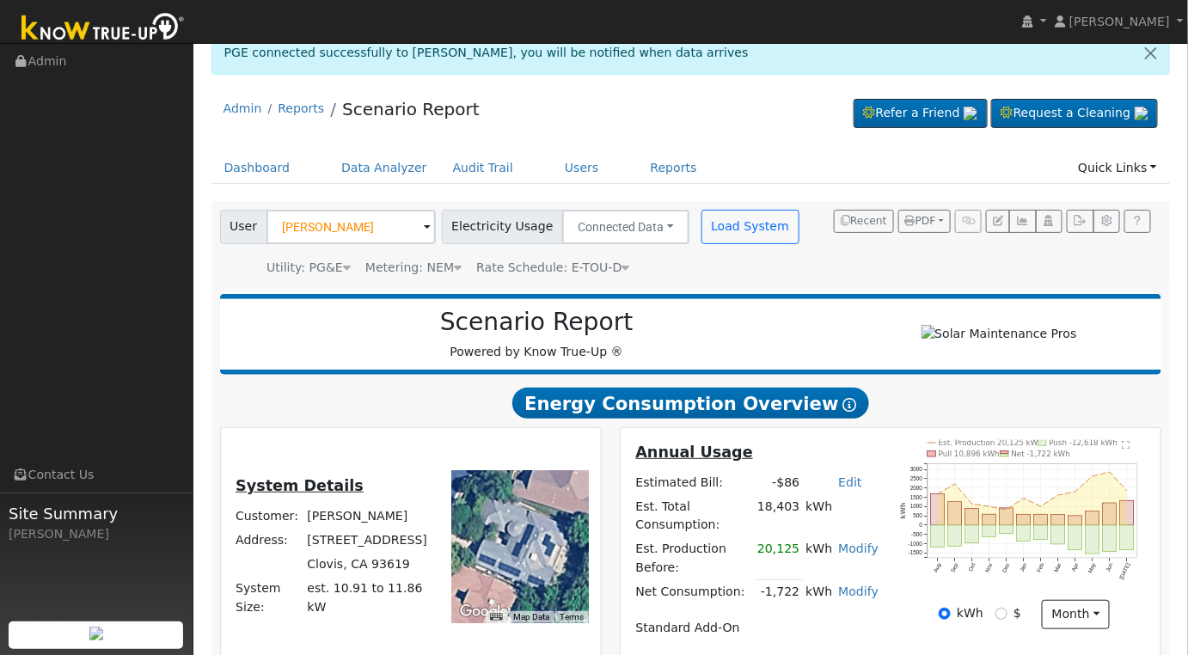
scroll to position [307, 0]
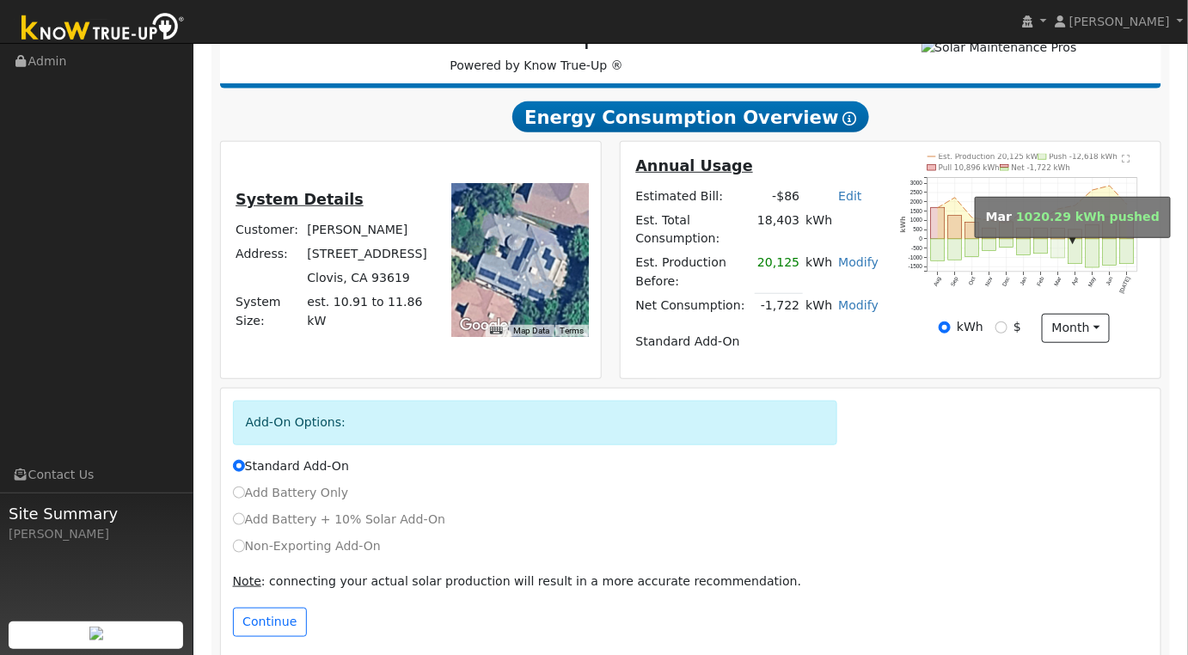
click at [1057, 254] on rect "onclick=""" at bounding box center [1058, 249] width 14 height 19
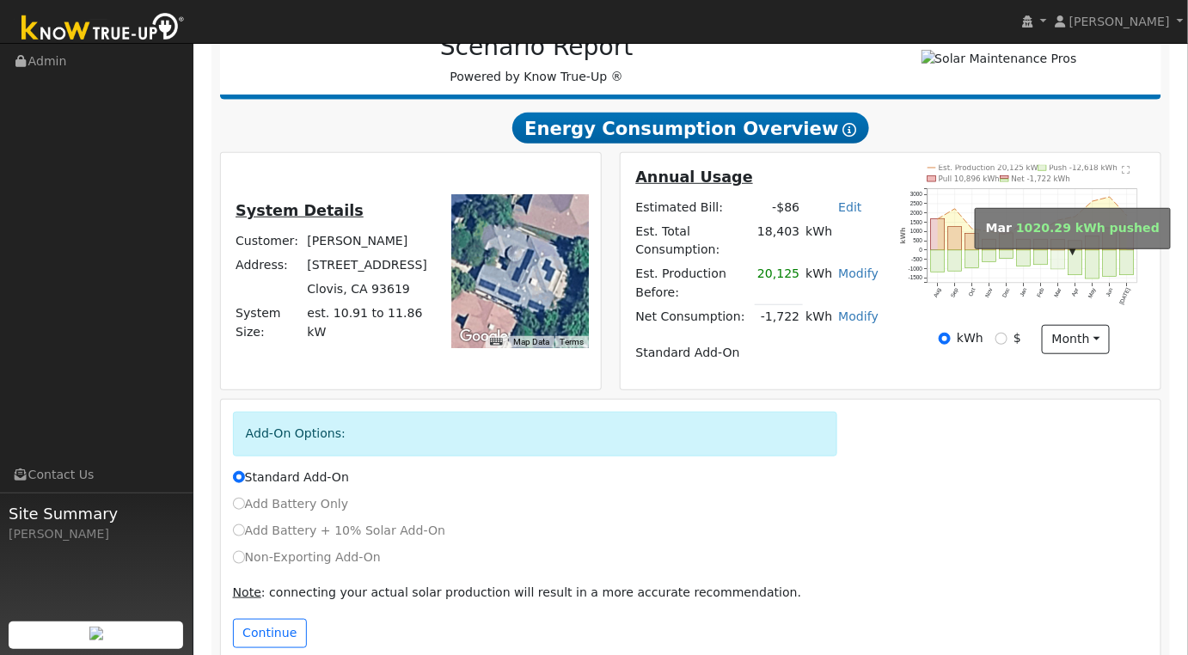
click at [0, 0] on div at bounding box center [0, 0] width 0 height 0
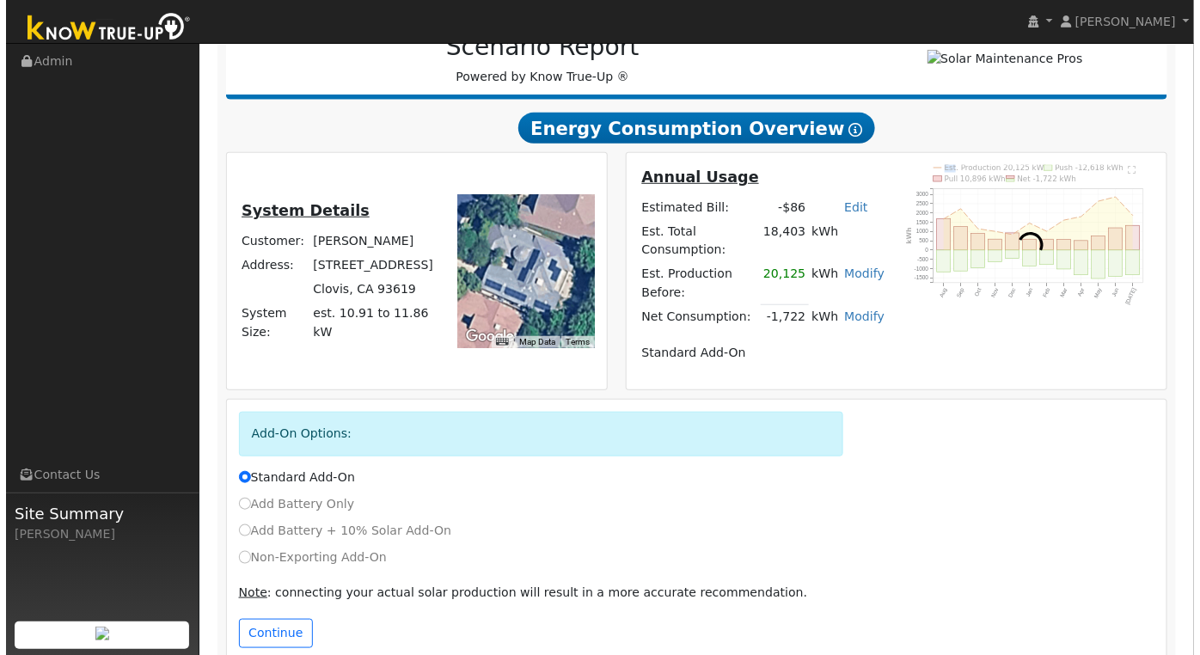
scroll to position [307, 0]
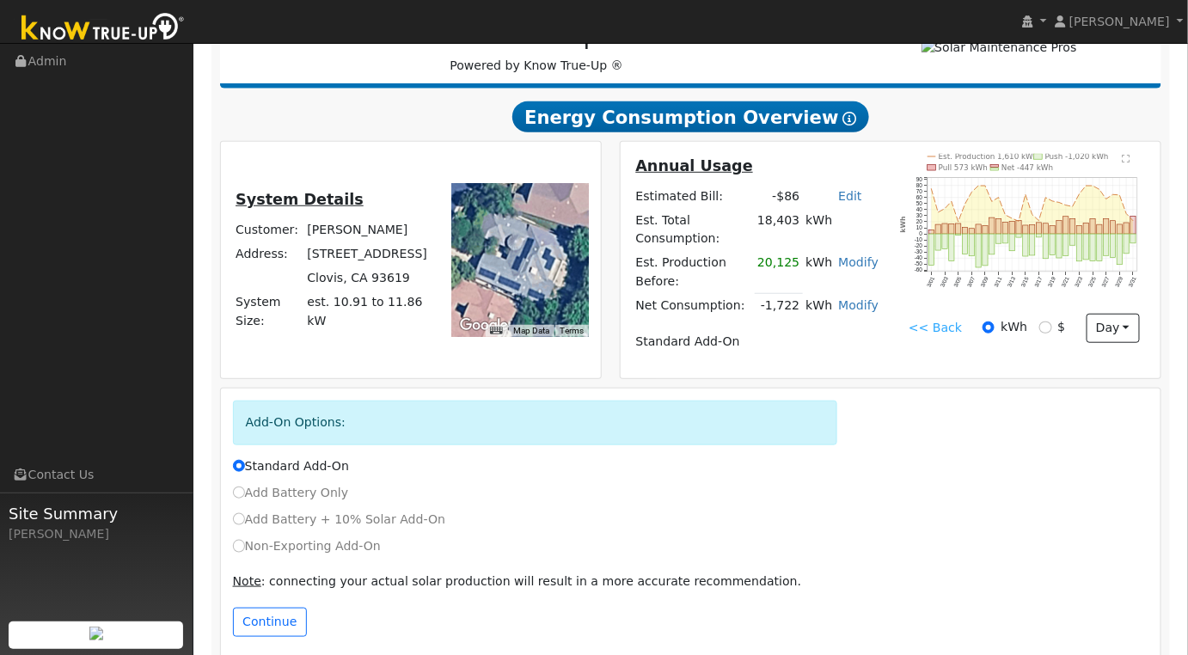
click at [1128, 163] on text "" at bounding box center [1127, 159] width 8 height 9
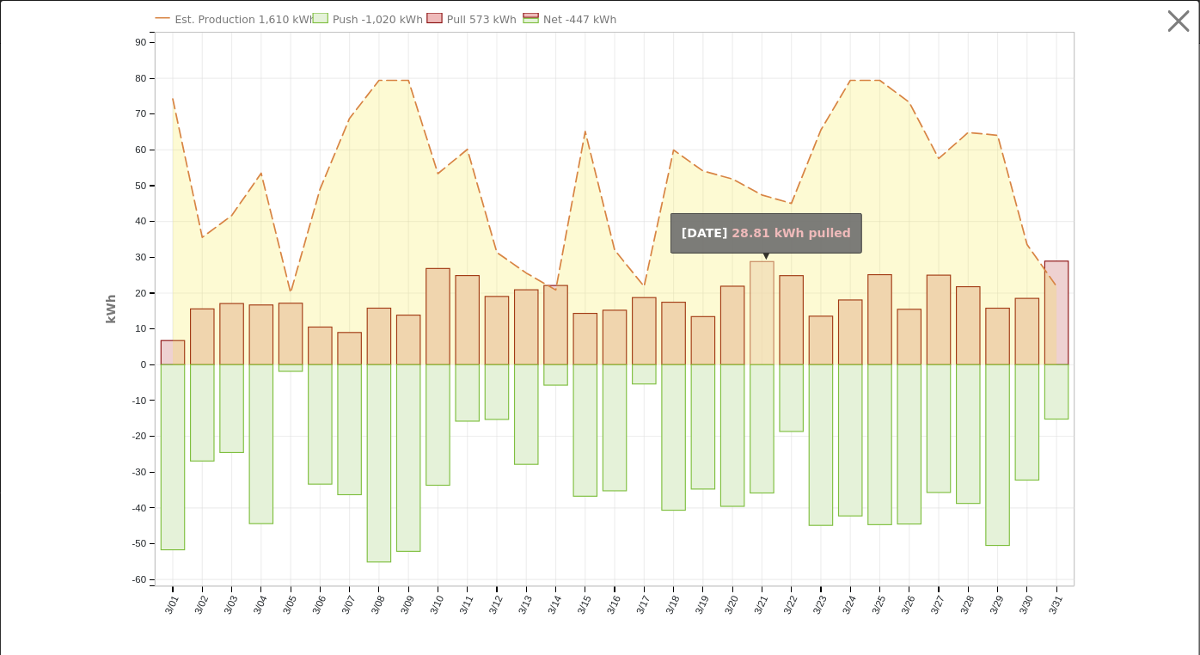
click at [758, 350] on rect "onclick=""" at bounding box center [761, 313] width 23 height 103
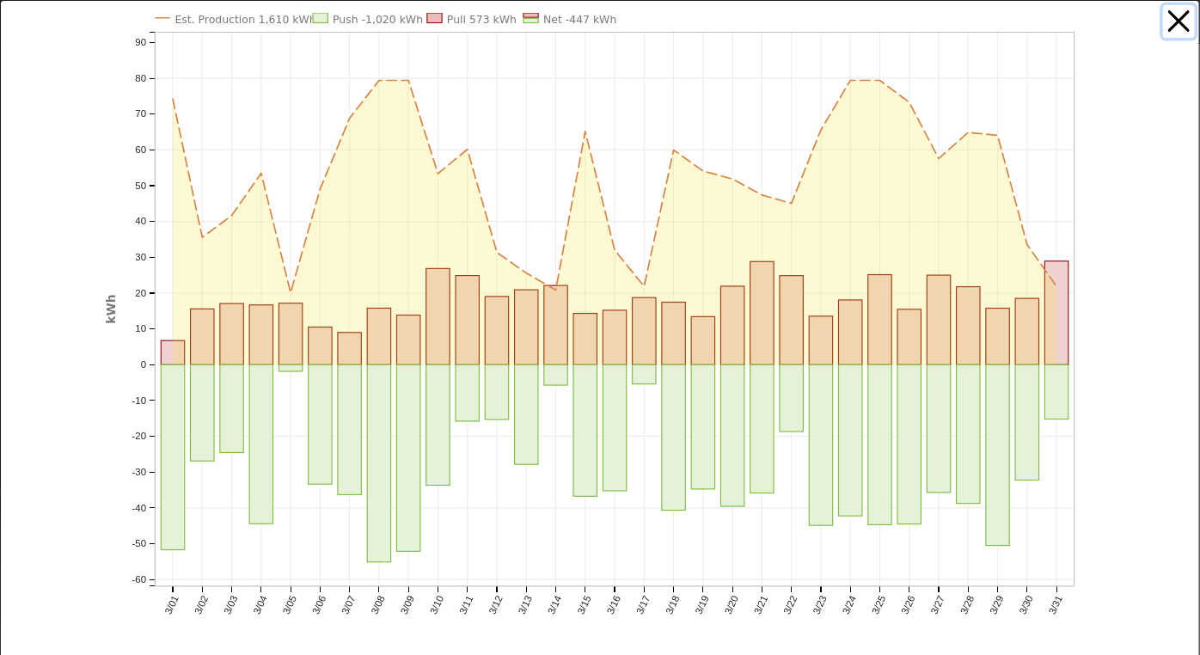
click at [1164, 19] on button "button" at bounding box center [1179, 21] width 33 height 33
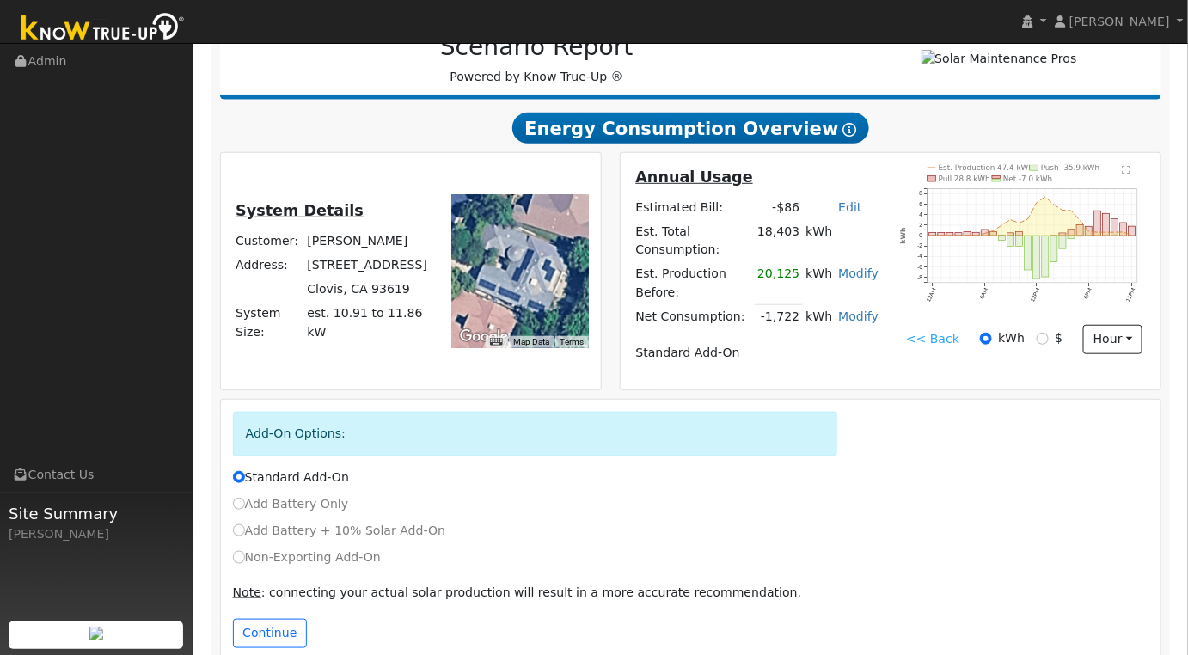
click at [1126, 175] on text "" at bounding box center [1127, 170] width 8 height 9
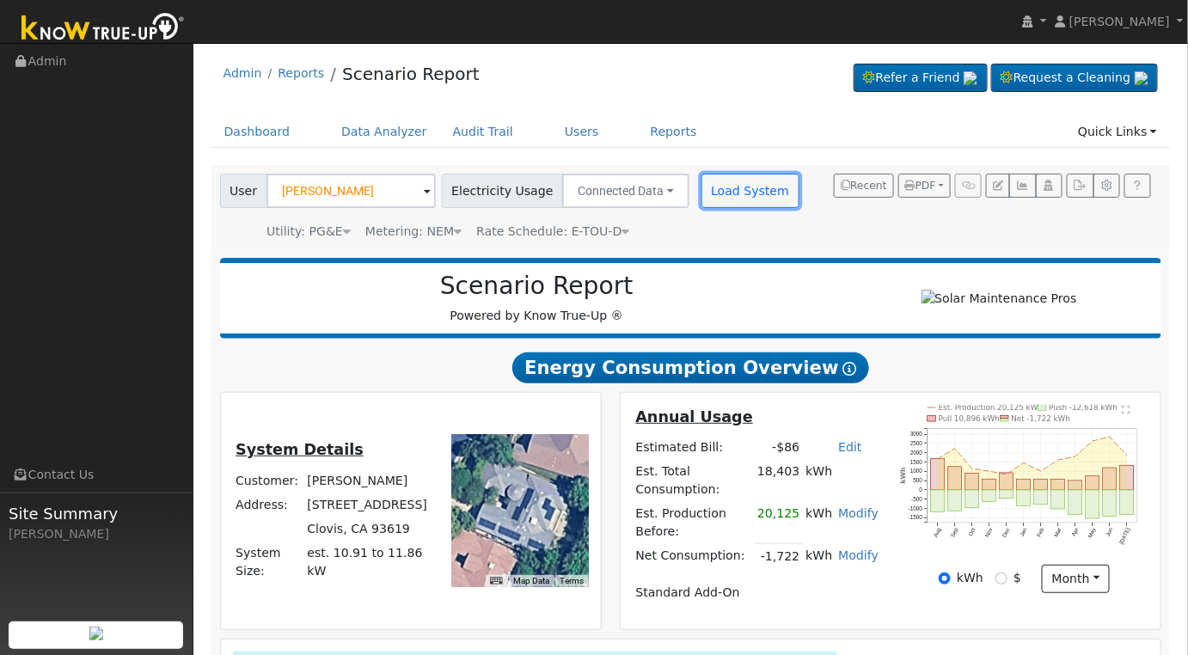
click at [733, 193] on button "Load System" at bounding box center [750, 191] width 98 height 34
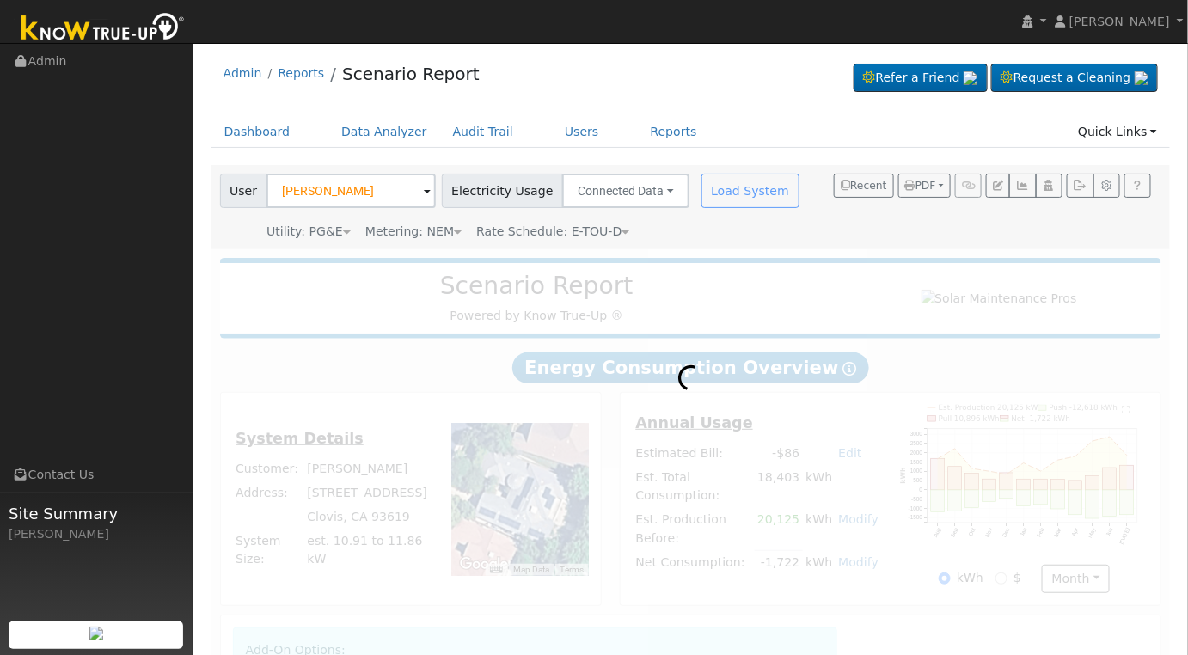
radio input "true"
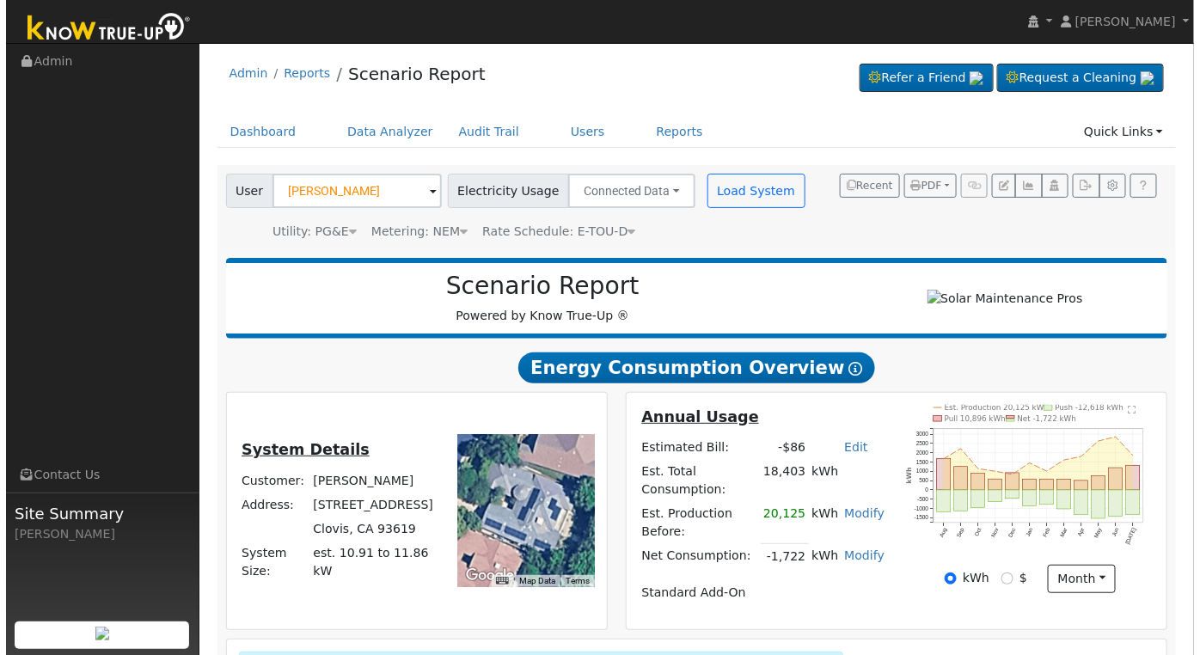
scroll to position [252, 0]
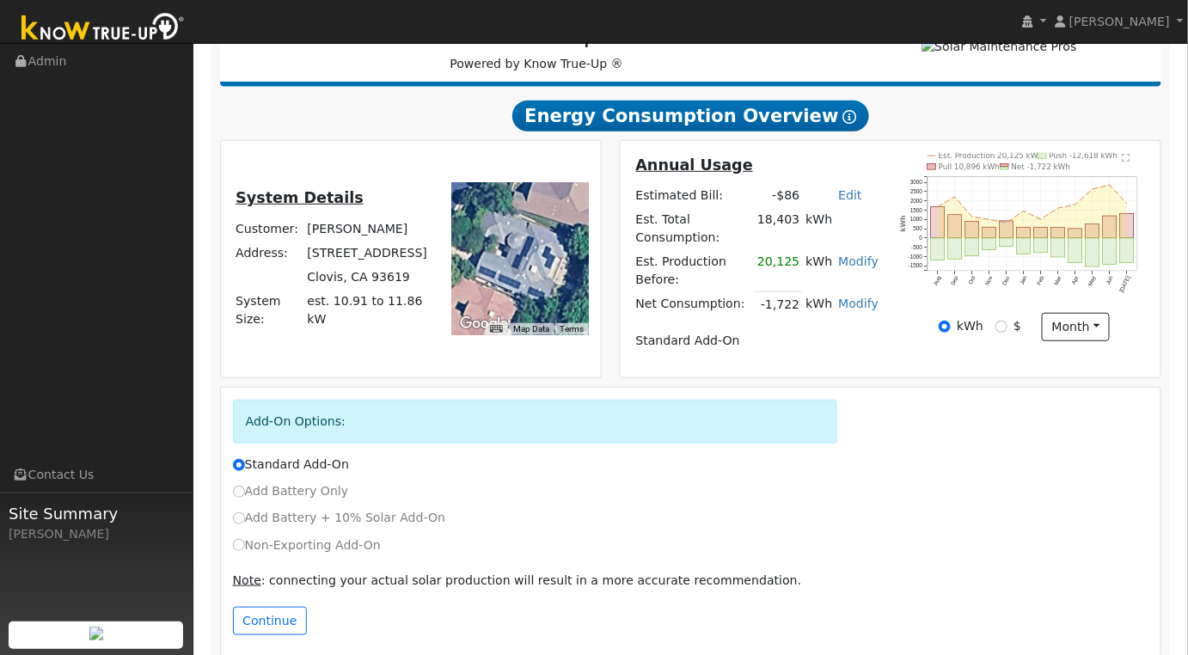
click at [1130, 162] on text "" at bounding box center [1127, 158] width 8 height 9
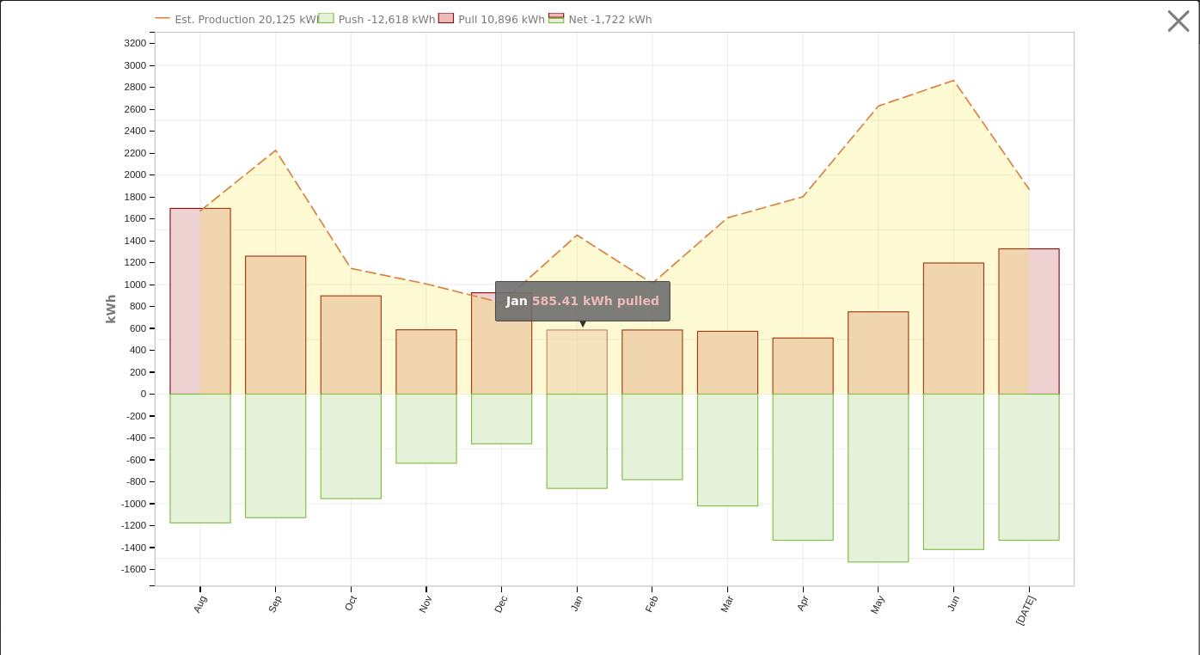
click at [573, 365] on rect "onclick=""" at bounding box center [577, 362] width 60 height 64
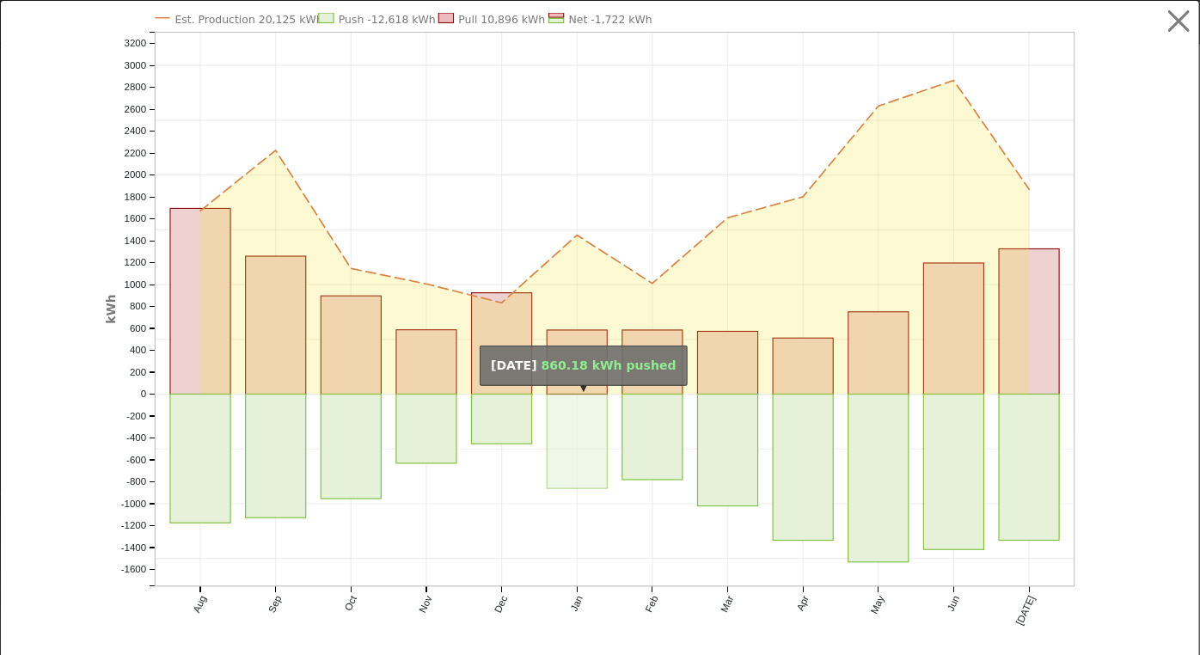
click at [575, 442] on rect "onclick=""" at bounding box center [577, 442] width 60 height 95
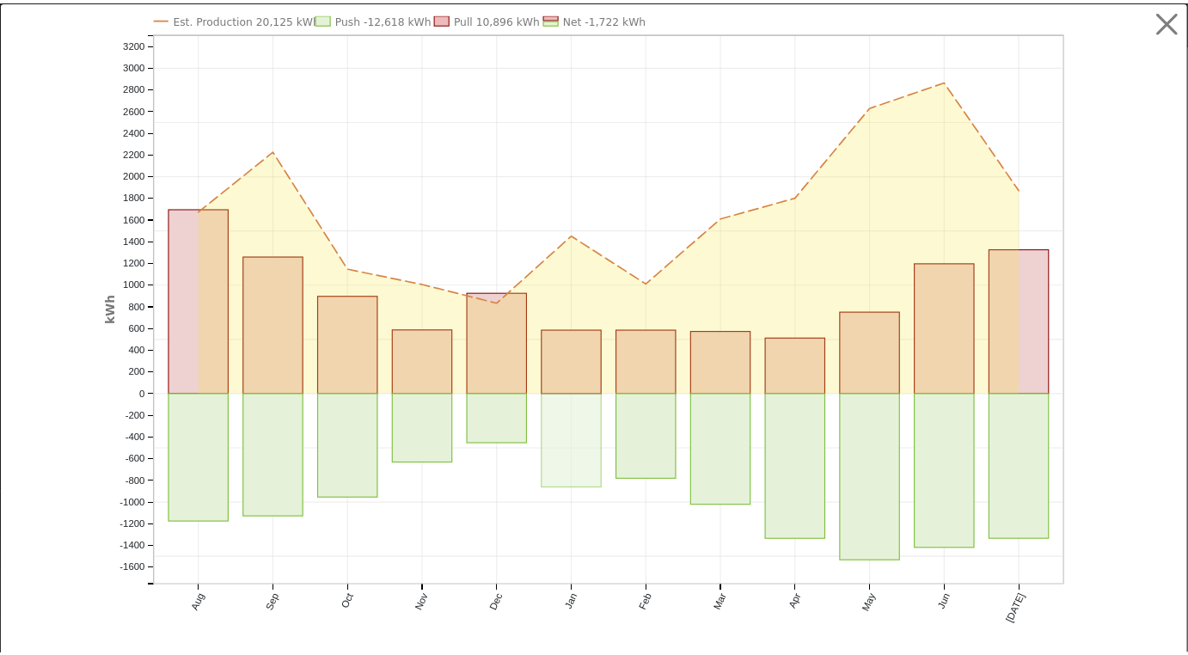
scroll to position [252, 0]
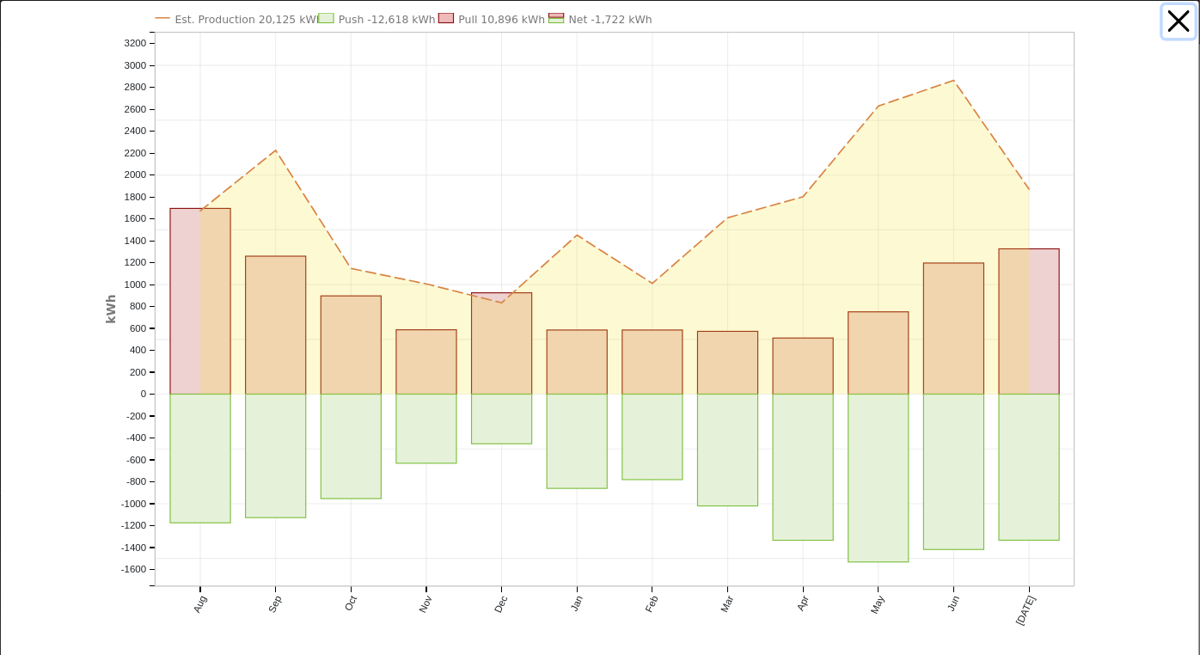
click at [1175, 15] on button "button" at bounding box center [1179, 21] width 33 height 33
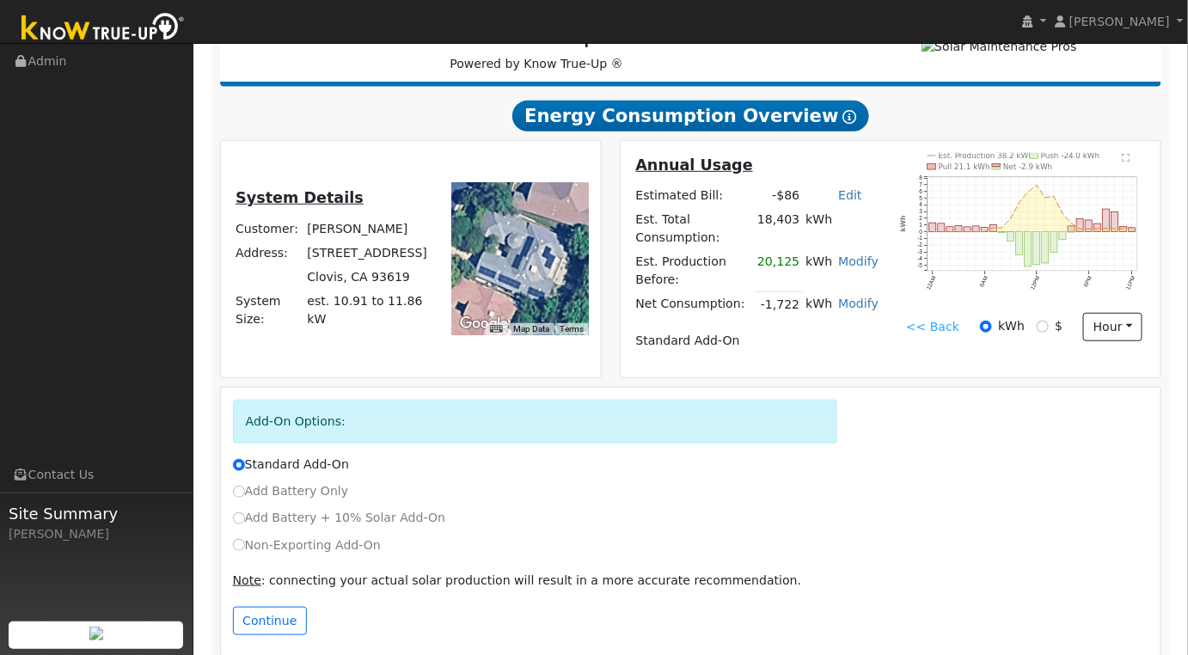
click at [938, 336] on link "<< Back" at bounding box center [932, 327] width 53 height 18
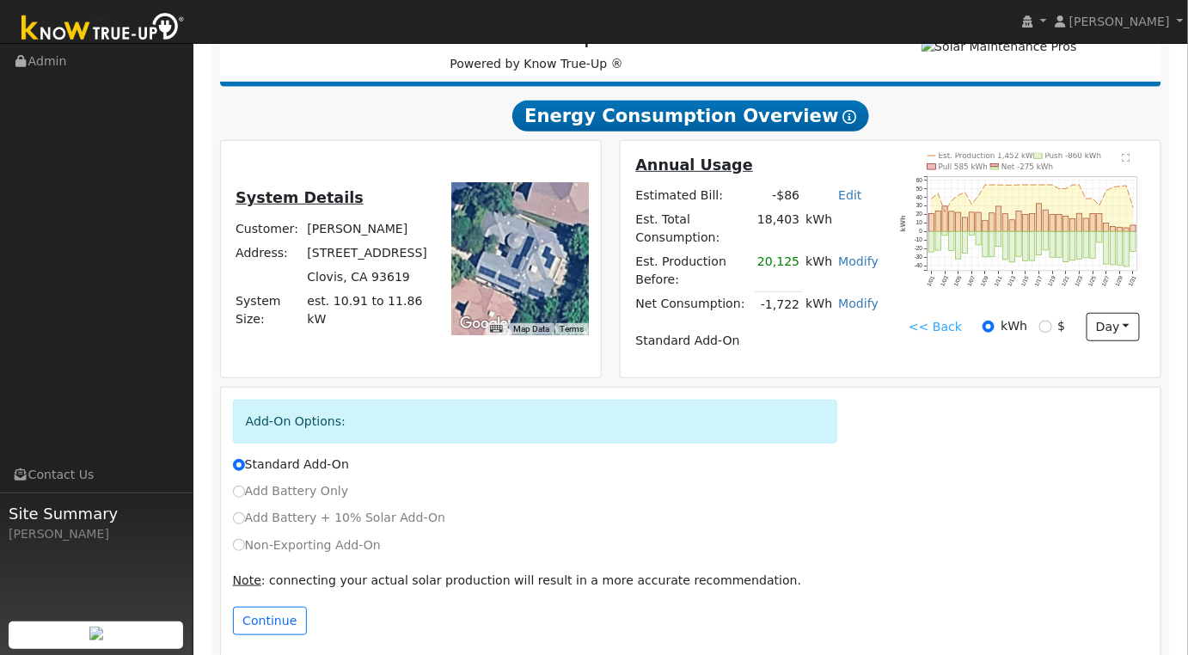
click at [1130, 175] on icon "Est. Production 1,452 kWh Push -860 kWh Pull 585 kWh Net -275 kWh 1/01 1/03 1/0…" at bounding box center [1024, 234] width 249 height 163
click at [1125, 162] on text "" at bounding box center [1127, 158] width 8 height 9
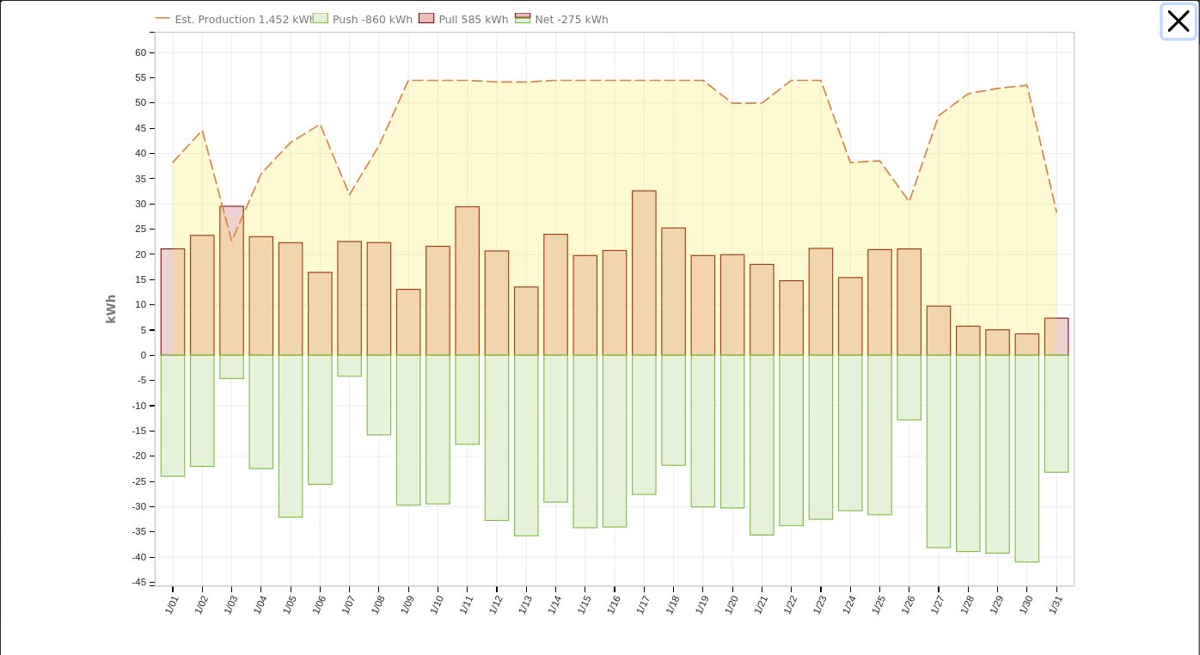
click at [1168, 26] on button "button" at bounding box center [1179, 21] width 33 height 33
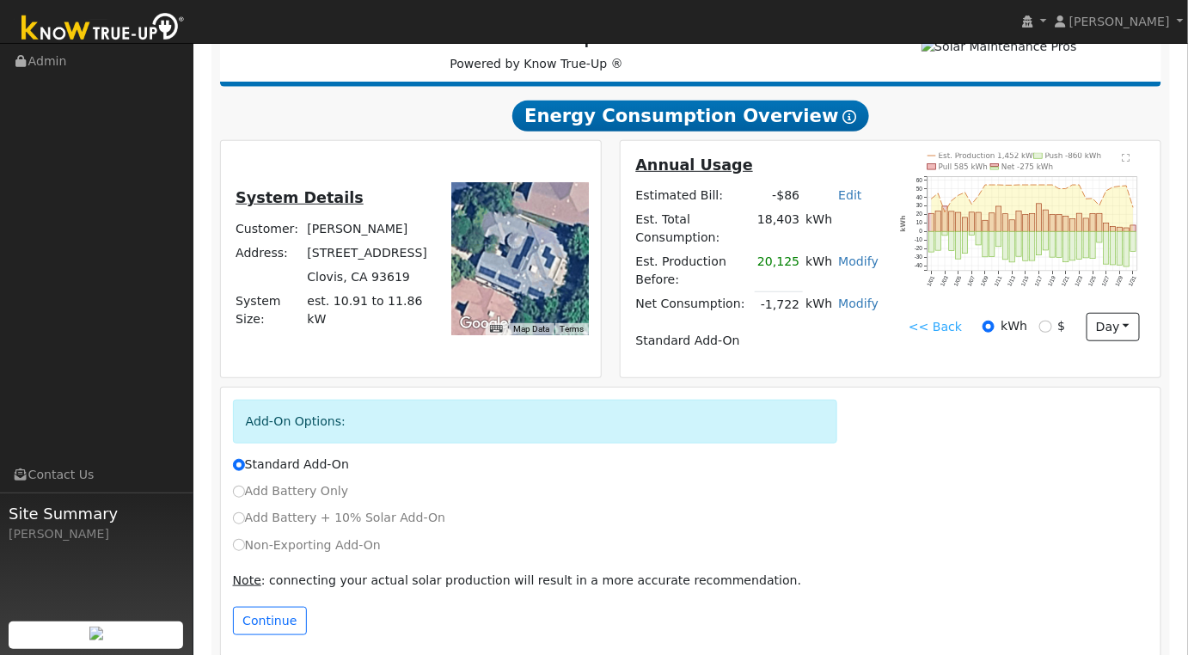
click at [949, 331] on link "<< Back" at bounding box center [935, 327] width 53 height 18
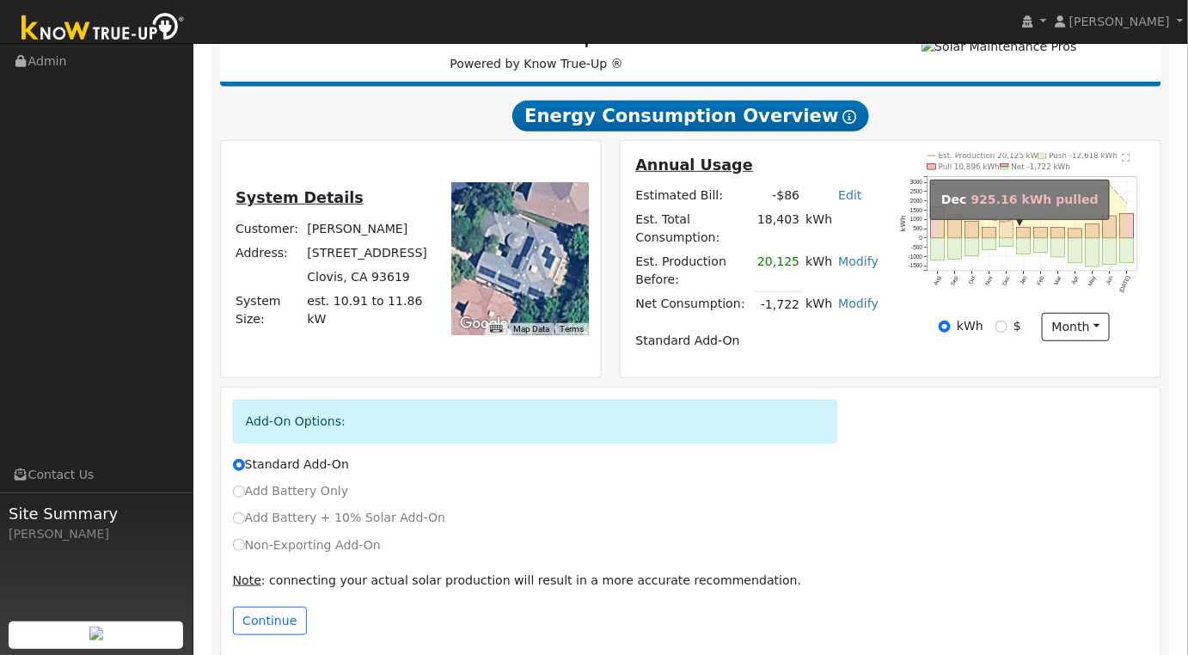
click at [1006, 237] on rect "onclick=""" at bounding box center [1007, 229] width 14 height 17
